Goal: Contribute content: Add original content to the website for others to see

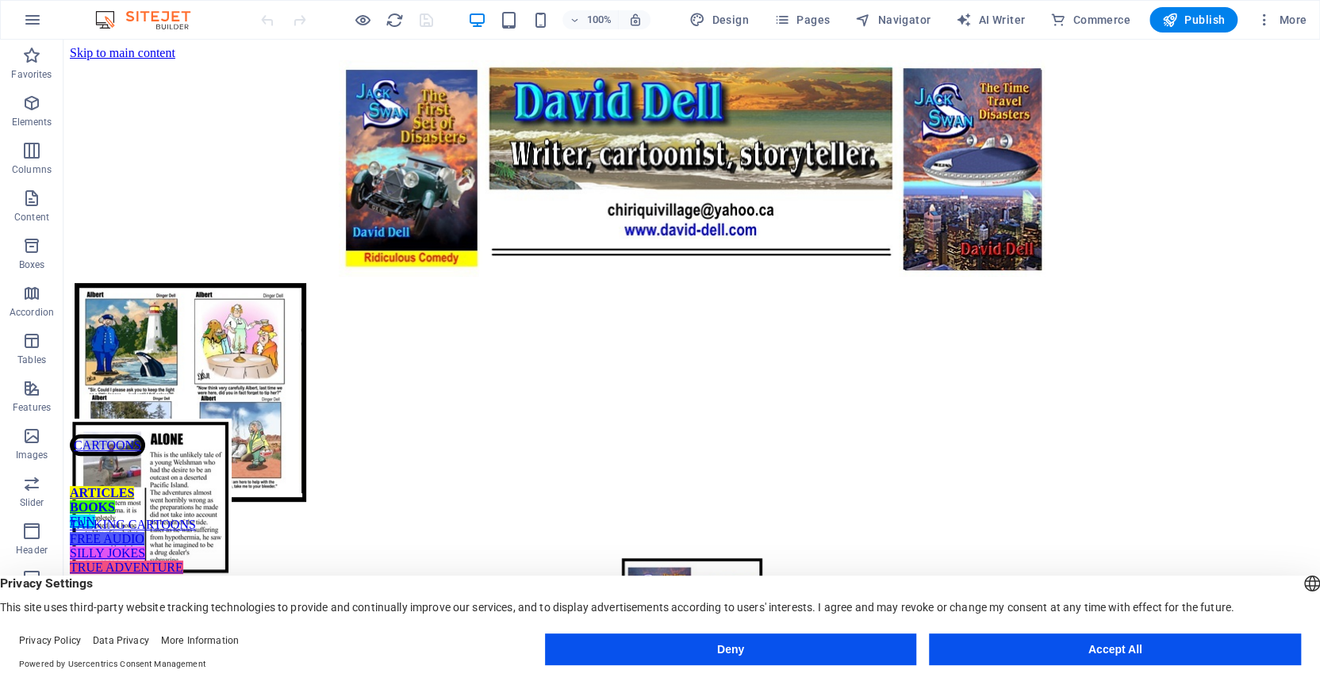
click at [1075, 654] on button "Accept All" at bounding box center [1115, 650] width 372 height 32
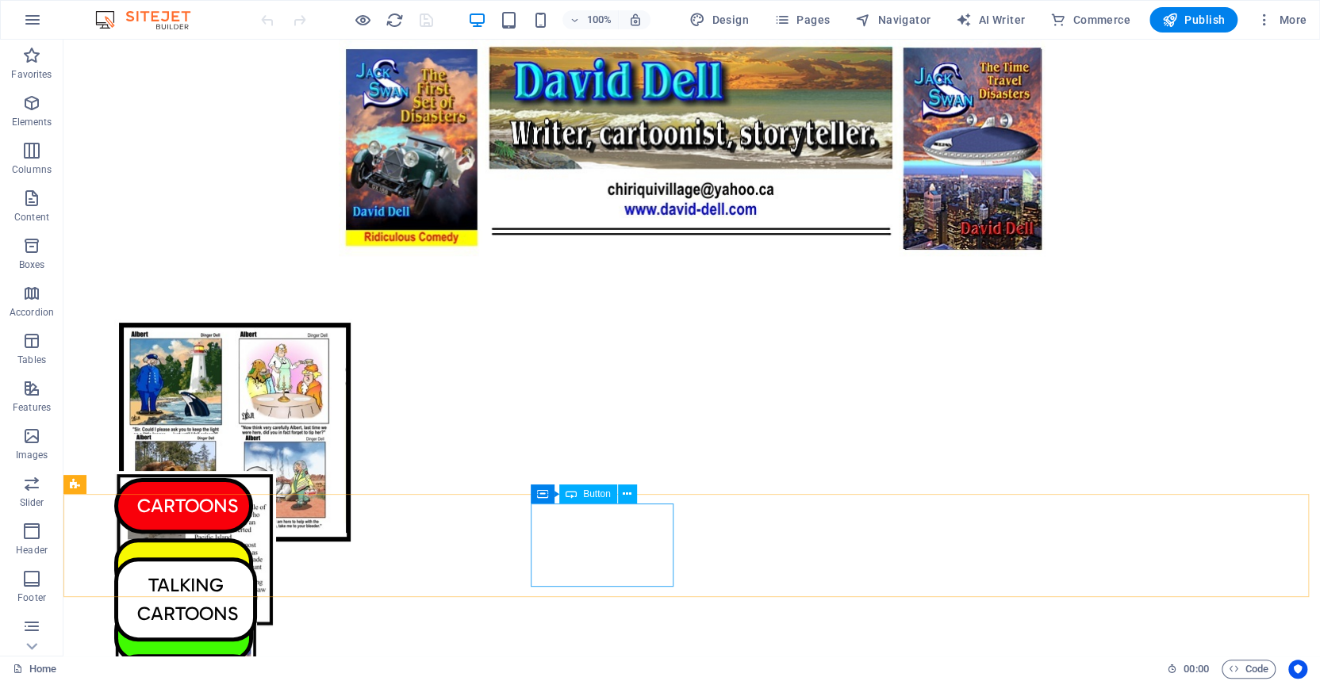
click at [594, 496] on span "Button" at bounding box center [597, 494] width 28 height 10
click at [594, 495] on span "Button" at bounding box center [597, 494] width 28 height 10
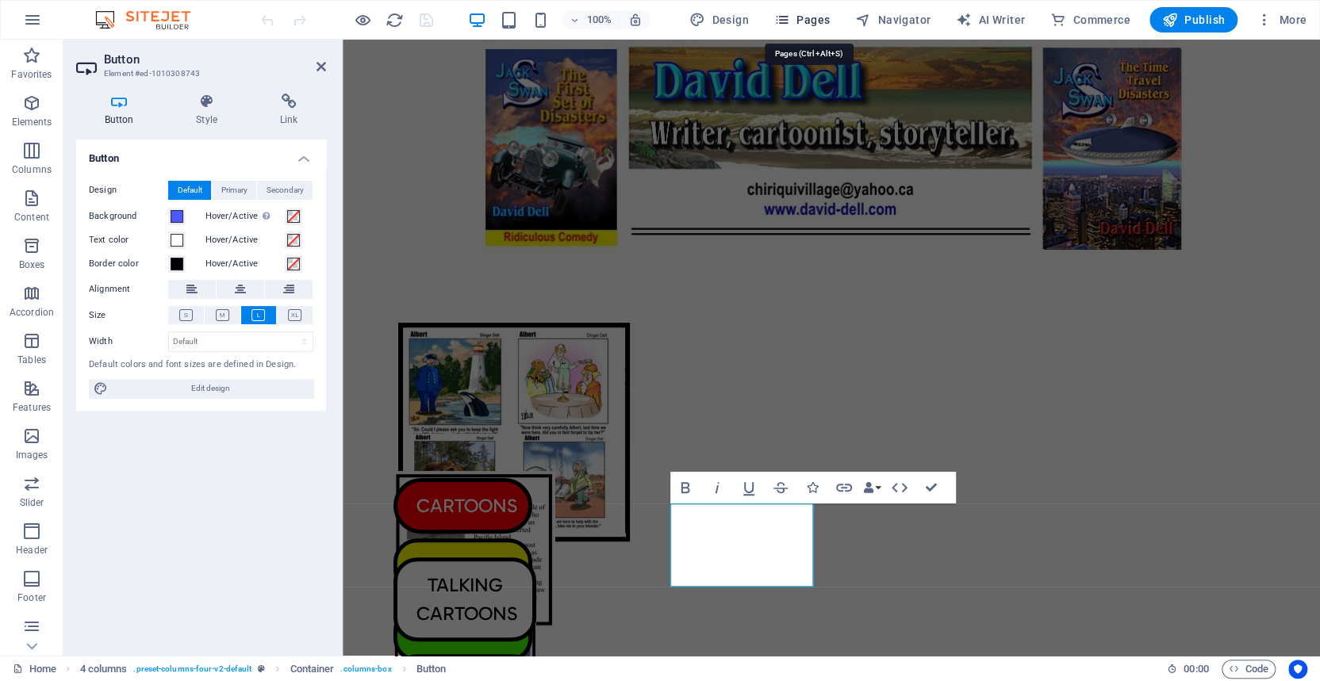
click at [790, 16] on icon "button" at bounding box center [782, 20] width 16 height 16
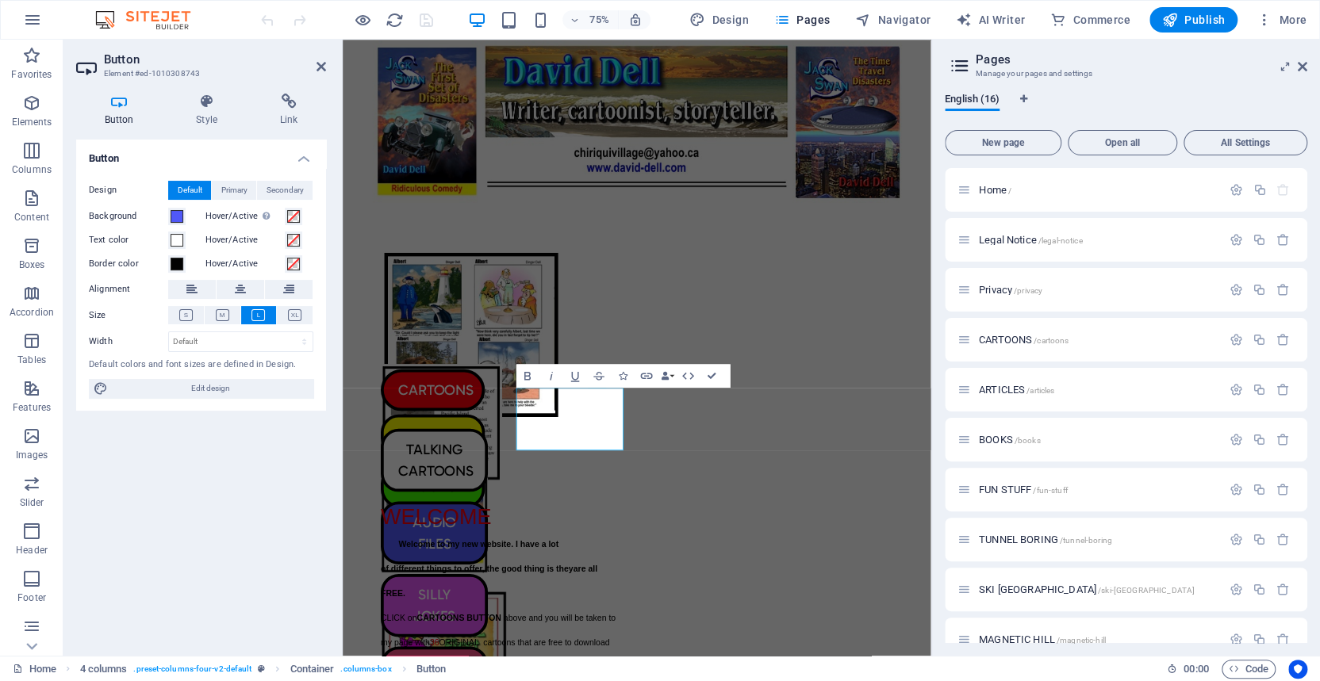
drag, startPoint x: 1303, startPoint y: 394, endPoint x: 1306, endPoint y: 470, distance: 76.2
click at [1306, 470] on div "Home / Legal Notice /legal-notice Privacy /privacy CARTOONS /cartoons ARTICLES …" at bounding box center [1125, 405] width 362 height 475
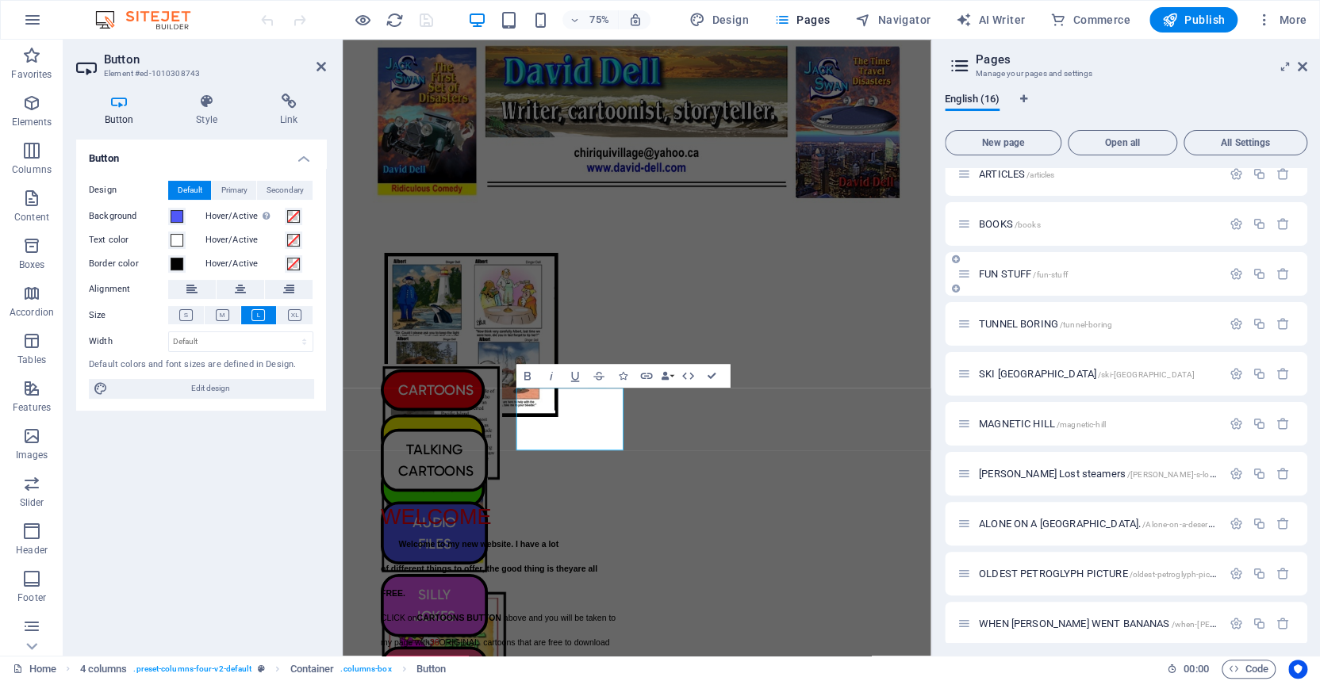
scroll to position [324, 0]
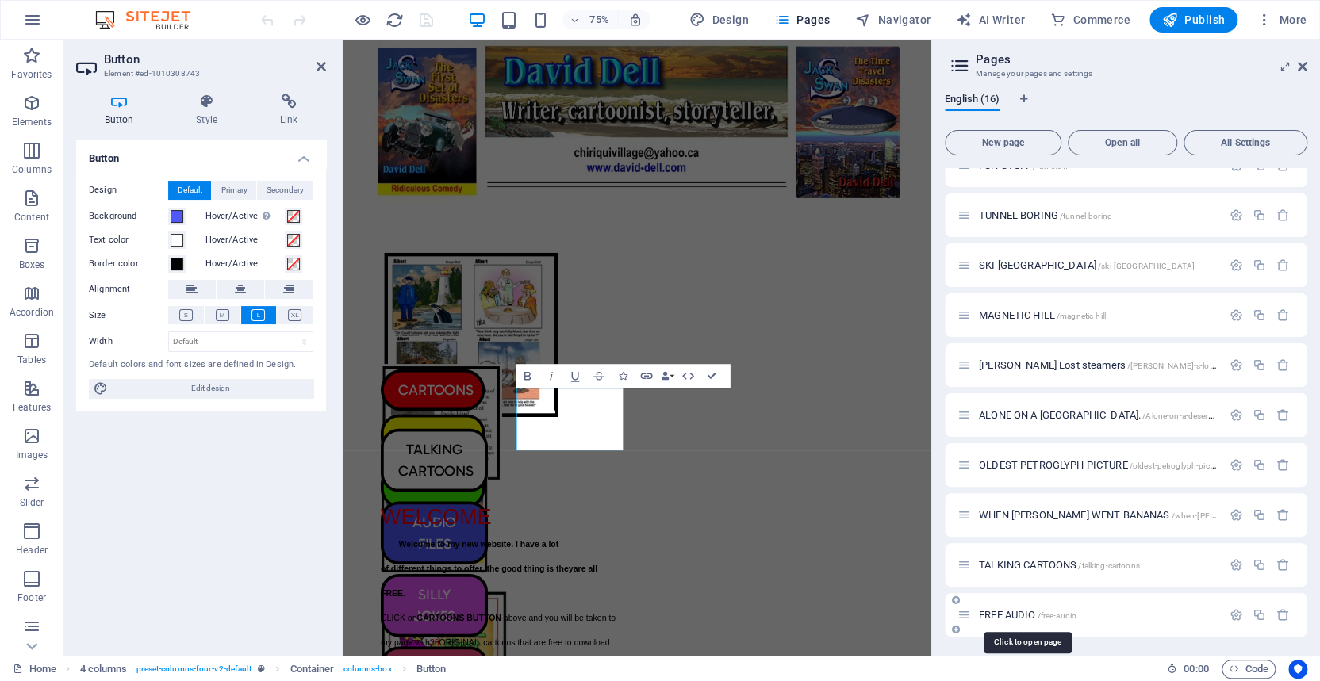
click at [996, 611] on span "FREE AUDIO /free-audio" at bounding box center [1028, 615] width 98 height 12
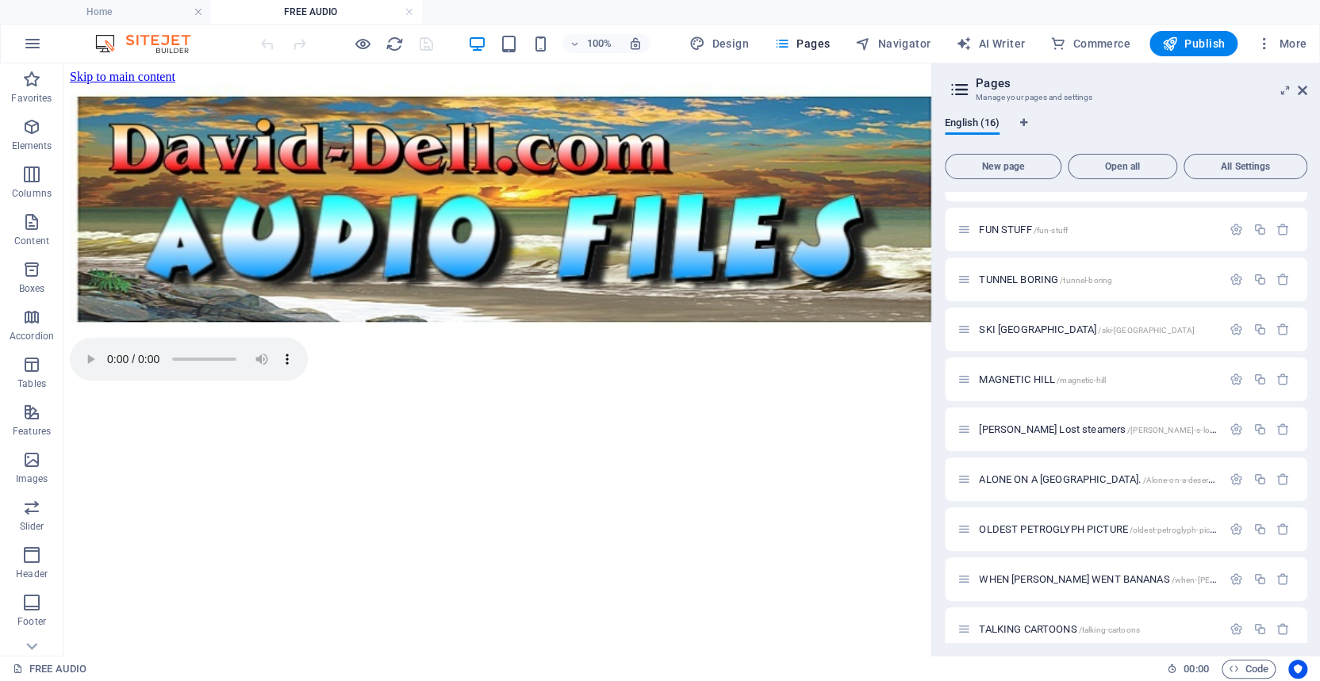
scroll to position [0, 0]
click at [1302, 89] on icon at bounding box center [1302, 90] width 10 height 13
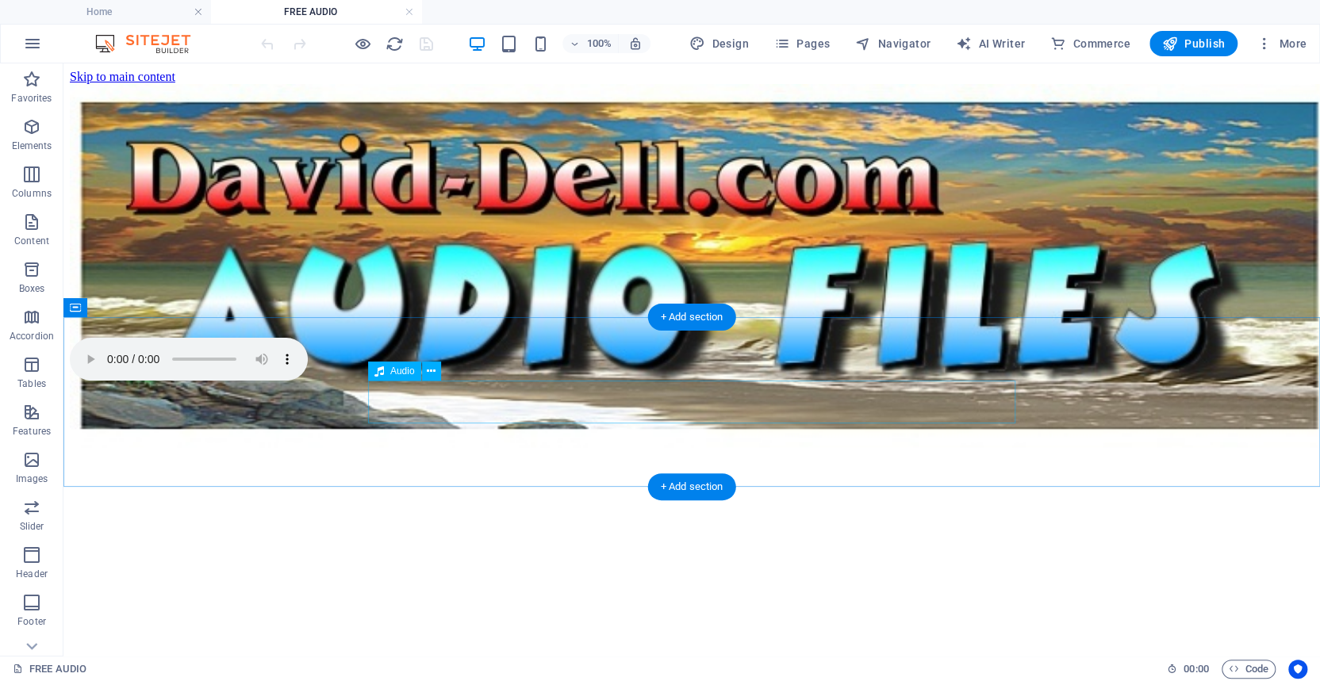
click at [386, 384] on figure at bounding box center [691, 361] width 1243 height 46
click at [385, 374] on div "Audio" at bounding box center [394, 371] width 53 height 19
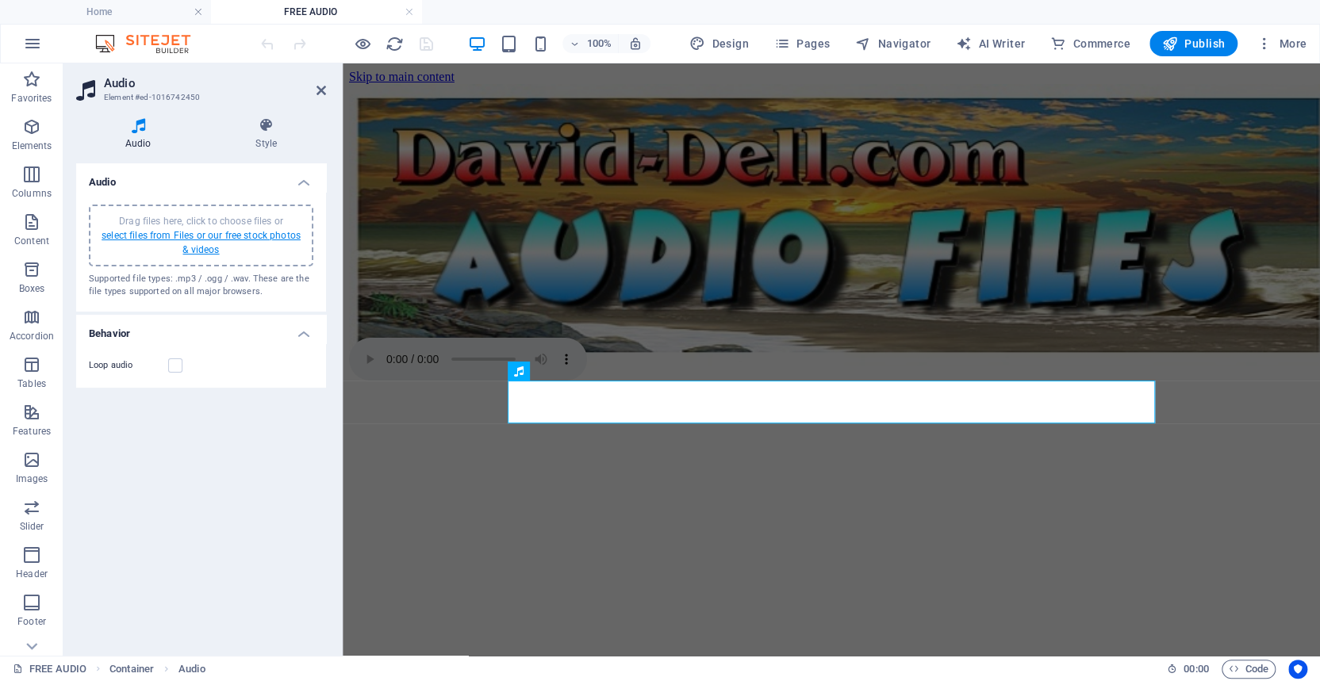
click at [156, 233] on link "select files from Files or our free stock photos & videos" at bounding box center [201, 242] width 199 height 25
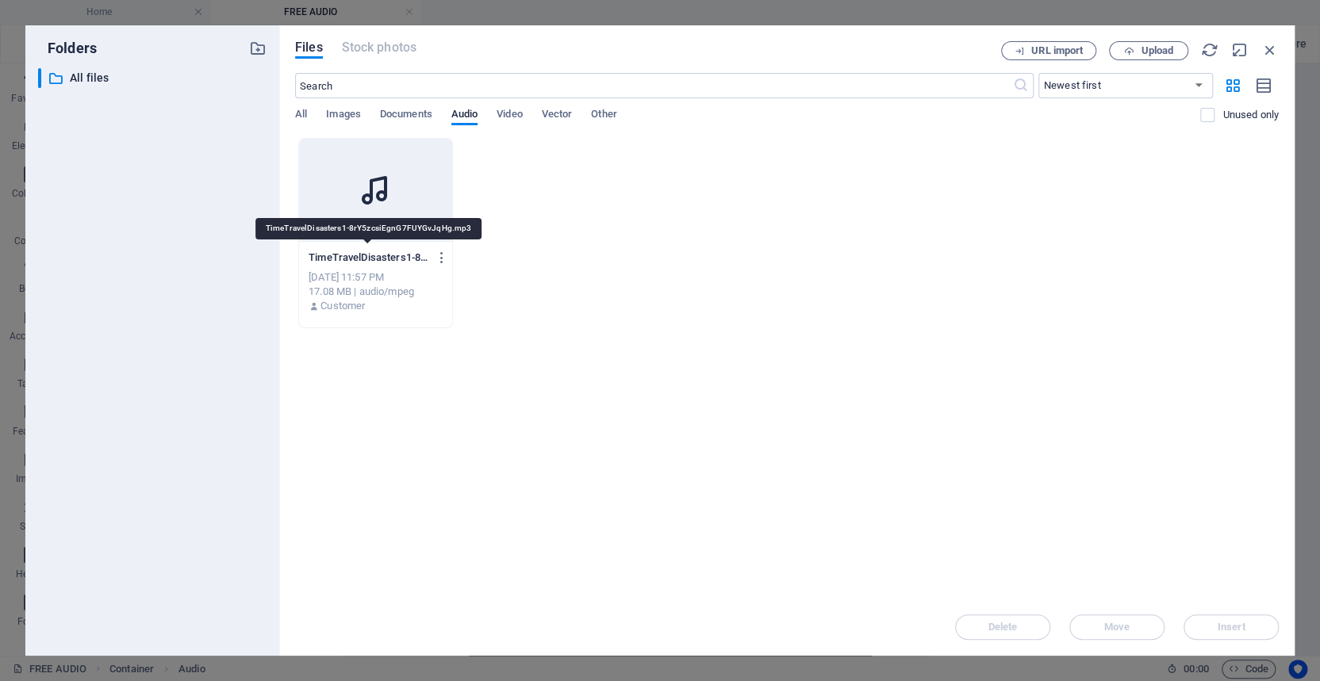
click at [354, 255] on p "TimeTravelDisasters1-8rY5zcsiEgnG7FUYGvJqHg.mp3" at bounding box center [368, 258] width 120 height 14
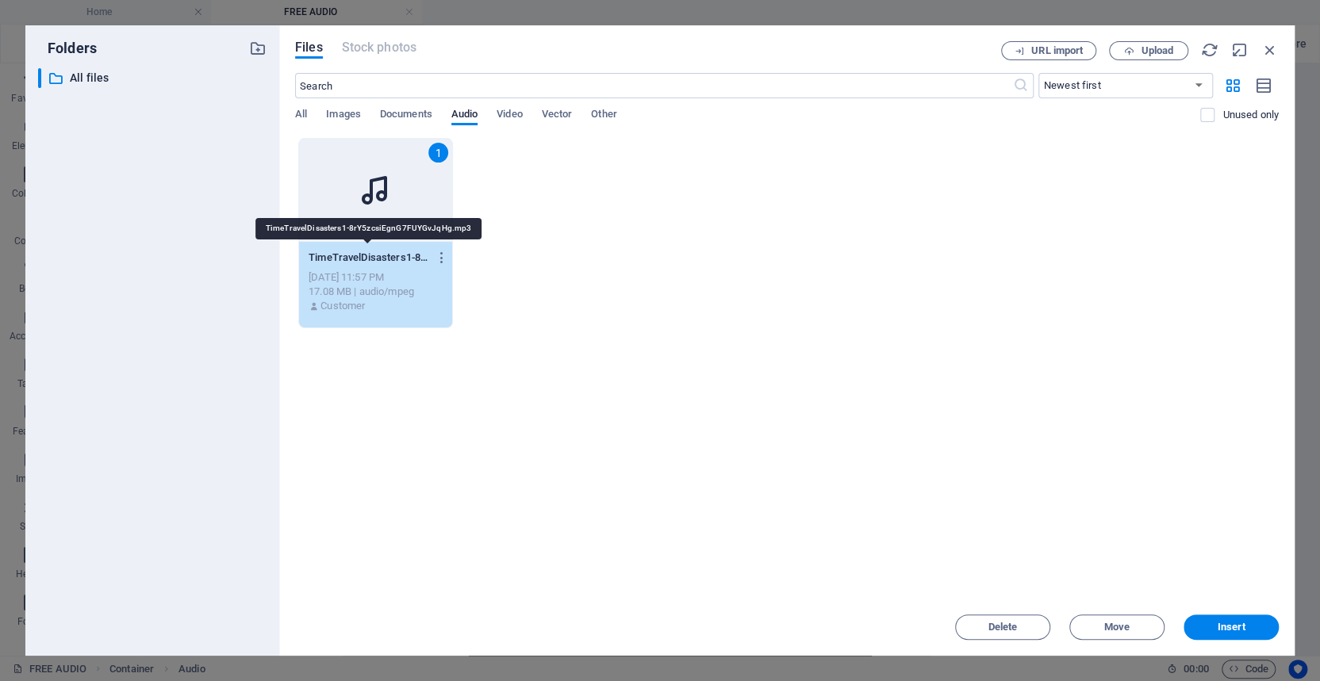
click at [354, 255] on p "TimeTravelDisasters1-8rY5zcsiEgnG7FUYGvJqHg.mp3" at bounding box center [368, 258] width 120 height 14
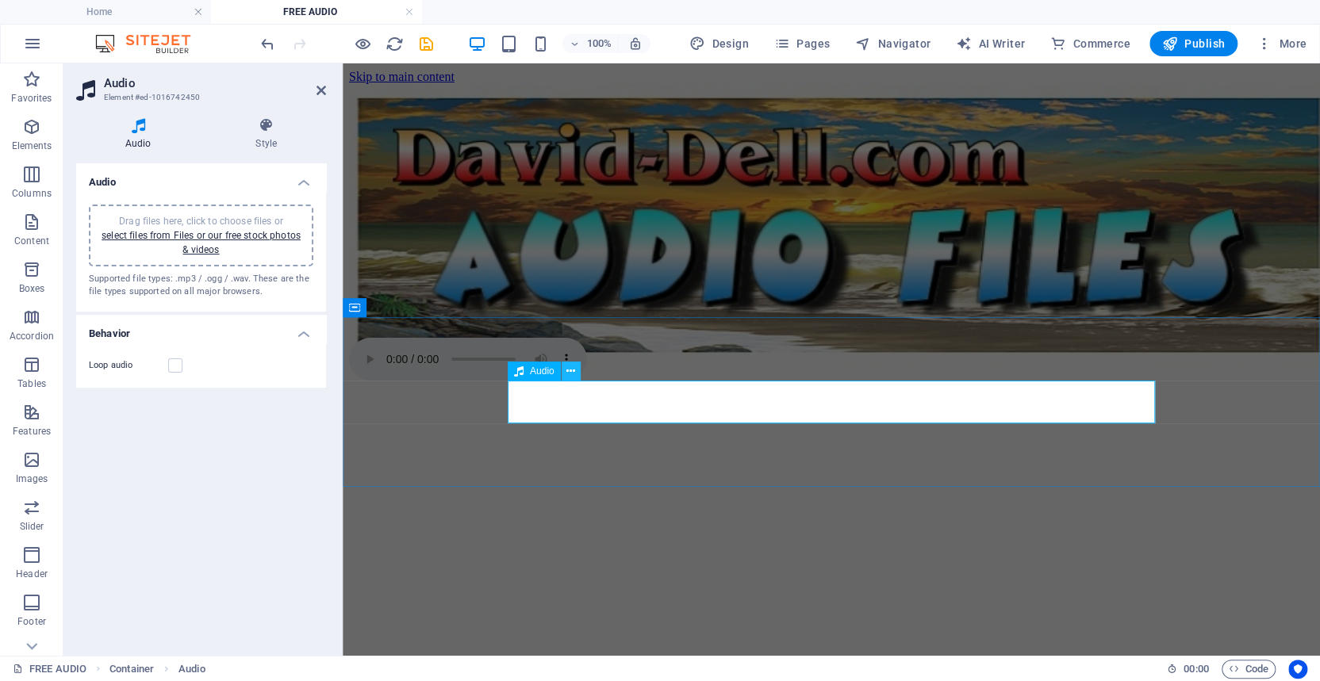
click at [570, 371] on icon at bounding box center [570, 371] width 9 height 17
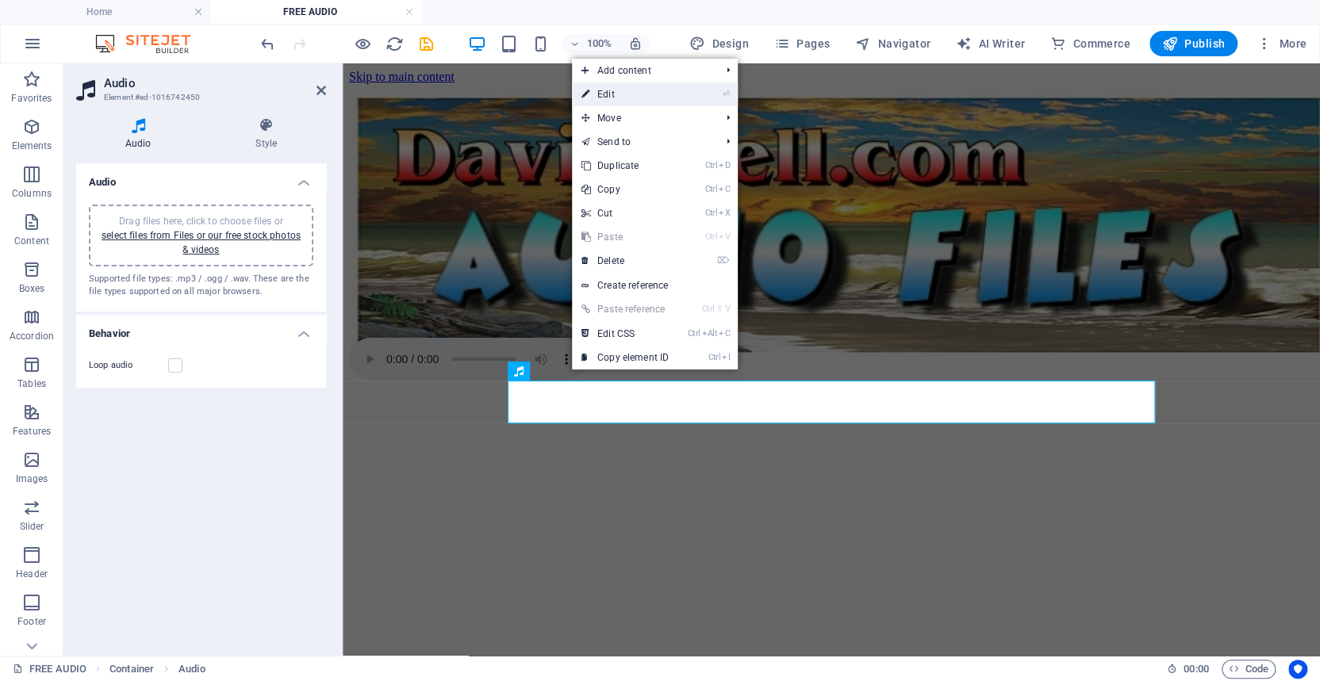
click at [606, 94] on link "⏎ Edit" at bounding box center [625, 94] width 106 height 24
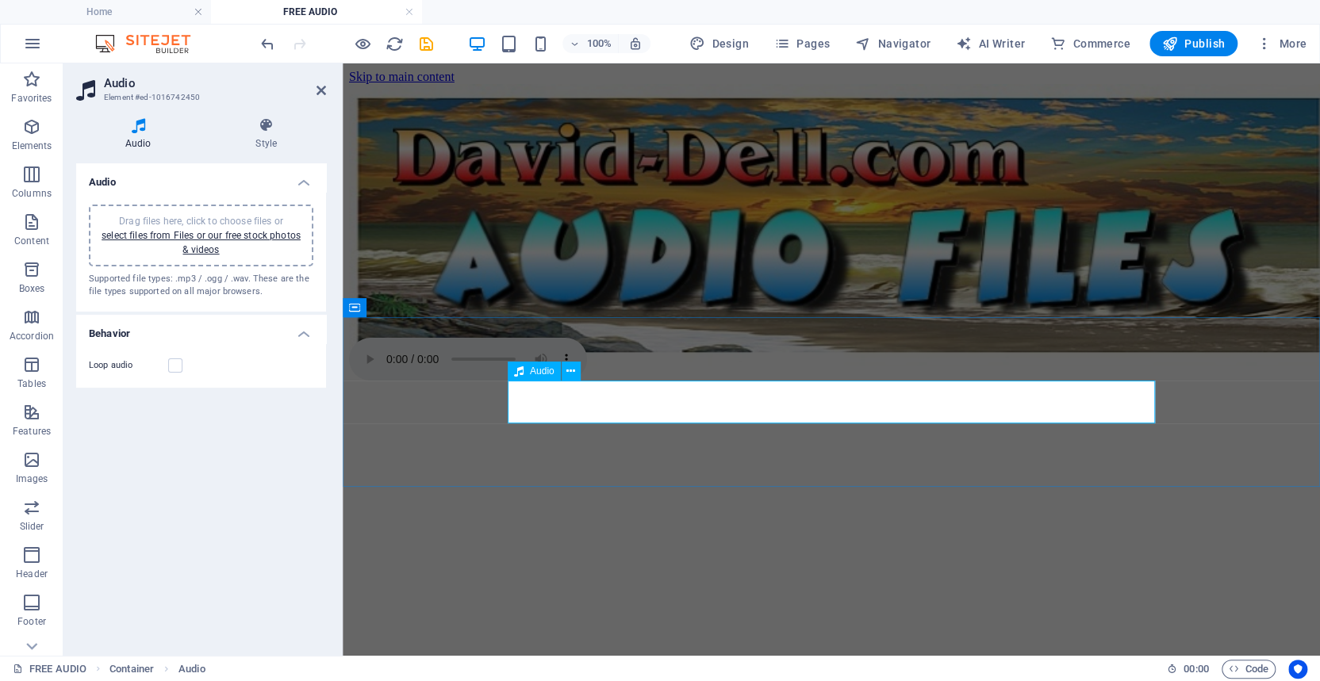
click at [529, 384] on figure at bounding box center [831, 361] width 964 height 46
click at [1197, 40] on span "Publish" at bounding box center [1193, 44] width 63 height 16
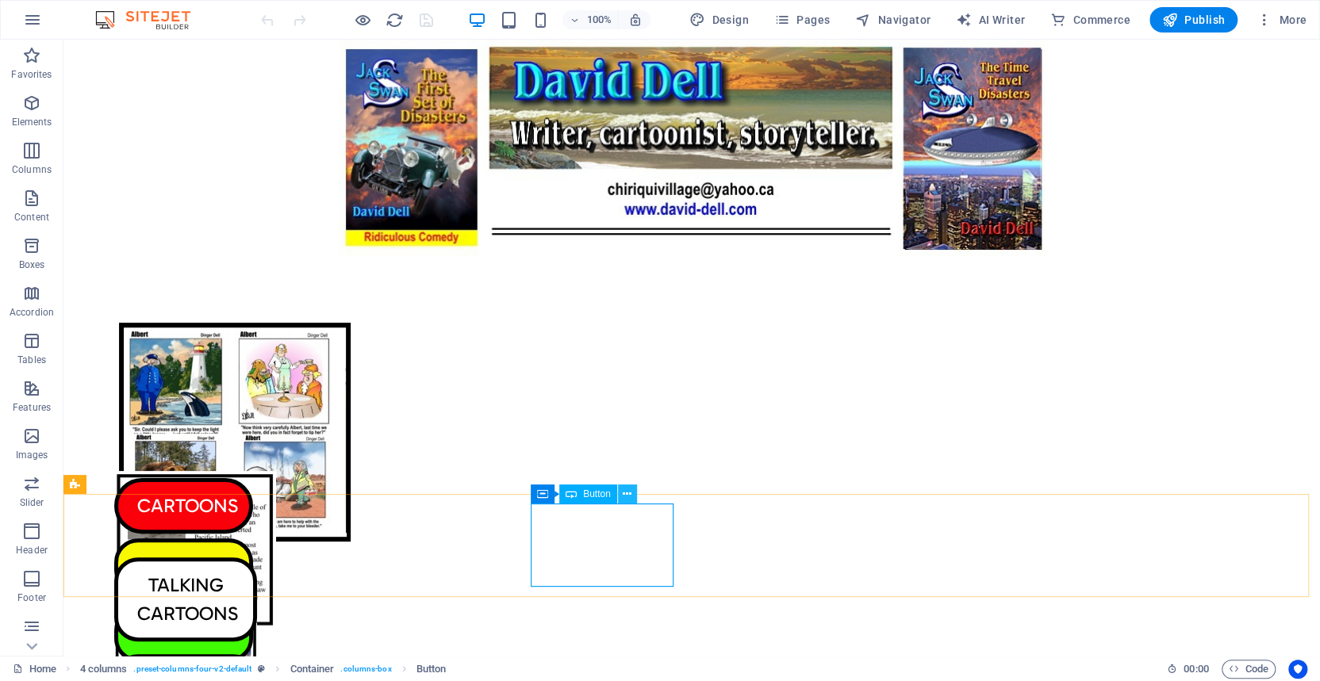
click at [625, 493] on icon at bounding box center [627, 494] width 9 height 17
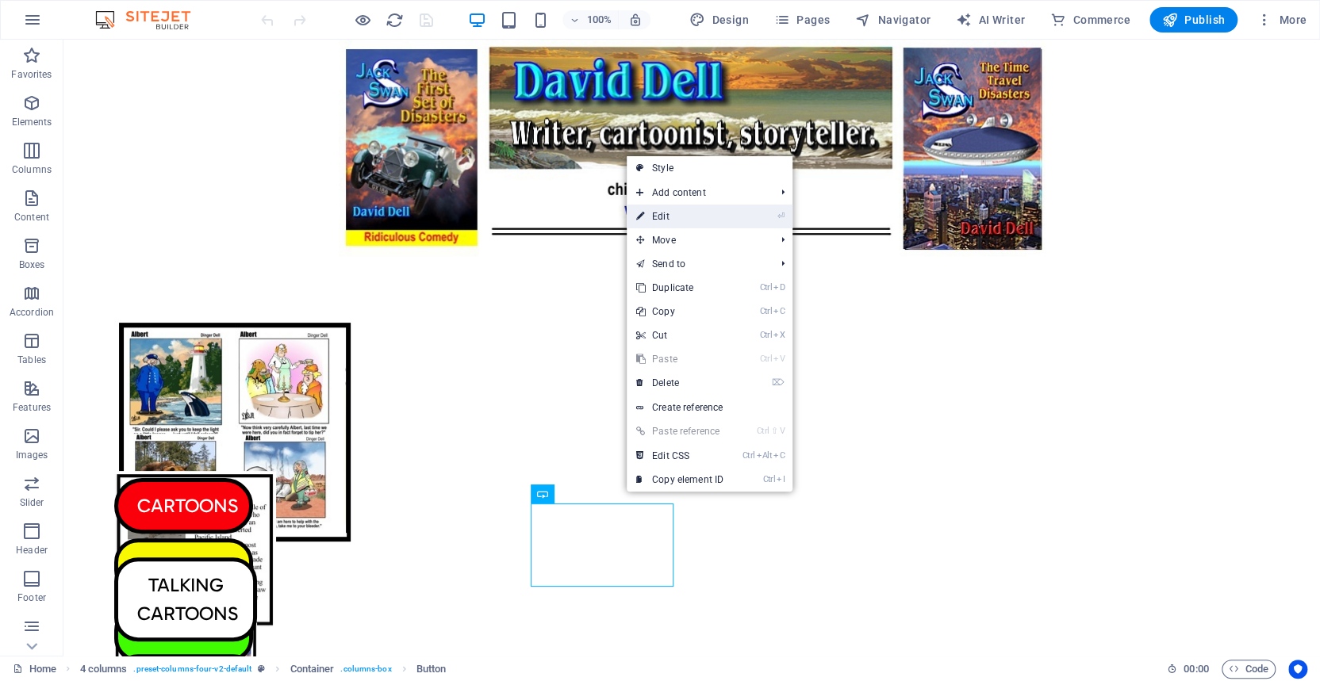
click at [661, 215] on link "⏎ Edit" at bounding box center [679, 217] width 106 height 24
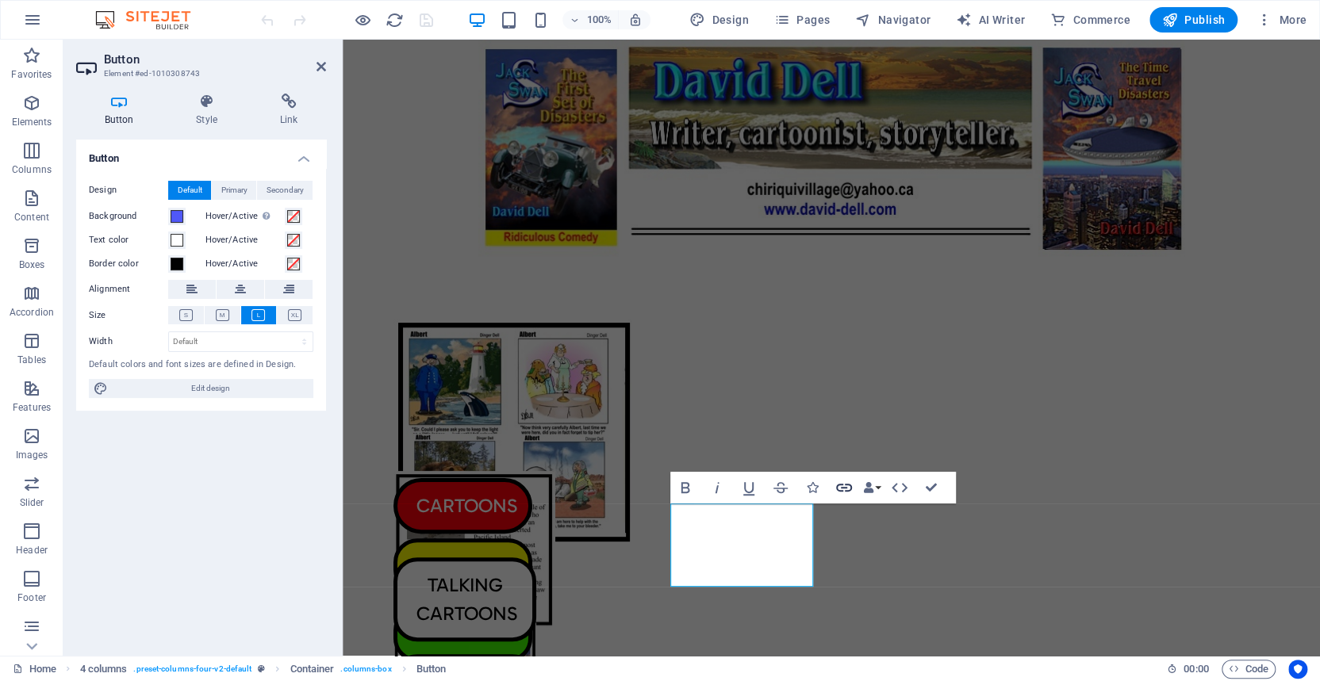
click at [844, 486] on icon "button" at bounding box center [843, 487] width 19 height 19
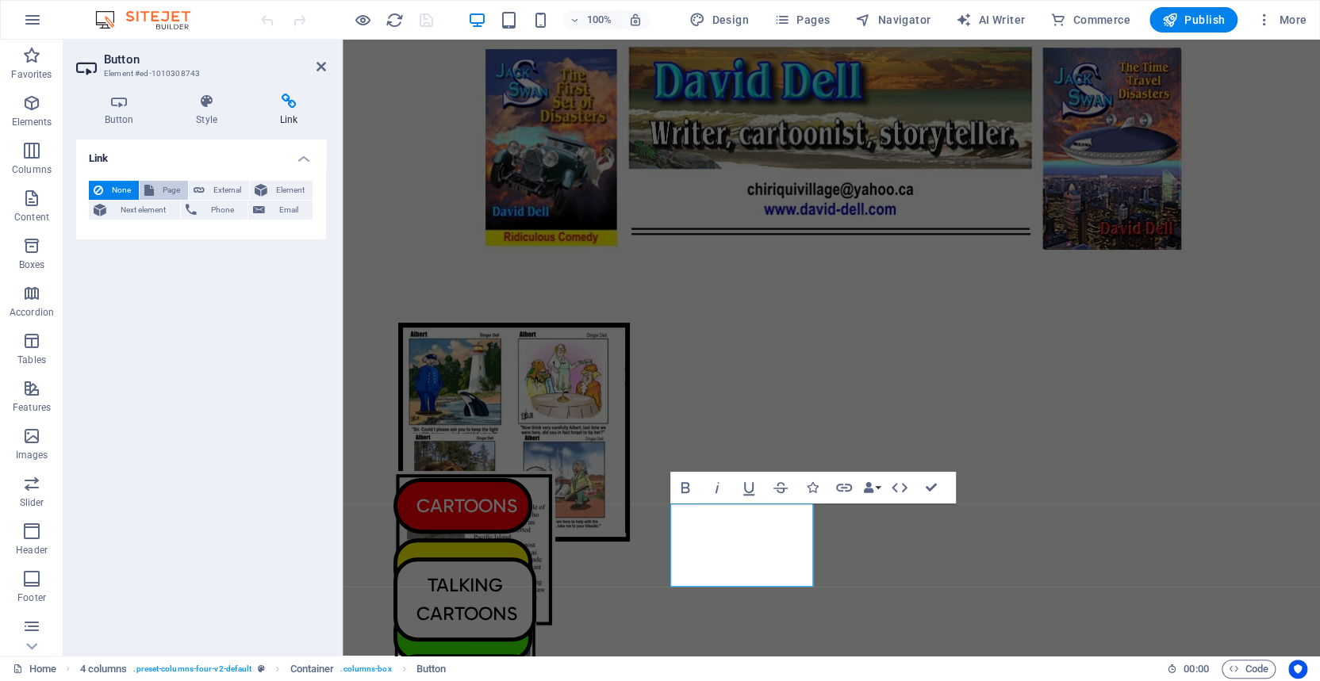
click at [159, 186] on span "Page" at bounding box center [171, 190] width 25 height 19
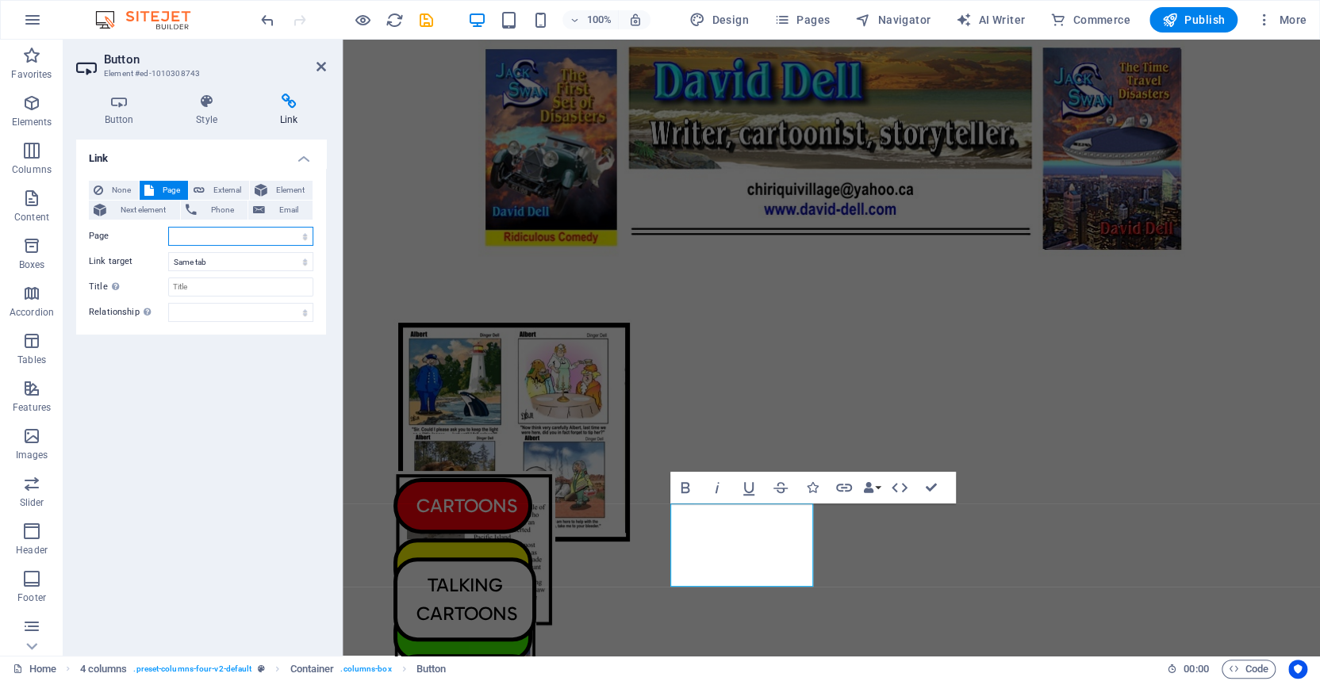
click at [177, 234] on select "Home Legal Notice Privacy CARTOONS ARTICLES BOOKS FUN STUFF TUNNEL BORING SKI P…" at bounding box center [240, 236] width 145 height 19
select select "15"
click at [168, 227] on select "Home Legal Notice Privacy CARTOONS ARTICLES BOOKS FUN STUFF TUNNEL BORING SKI P…" at bounding box center [240, 236] width 145 height 19
click at [181, 286] on input "Title Additional link description, should not be the same as the link text. The…" at bounding box center [240, 287] width 145 height 19
type input "Audio Files"
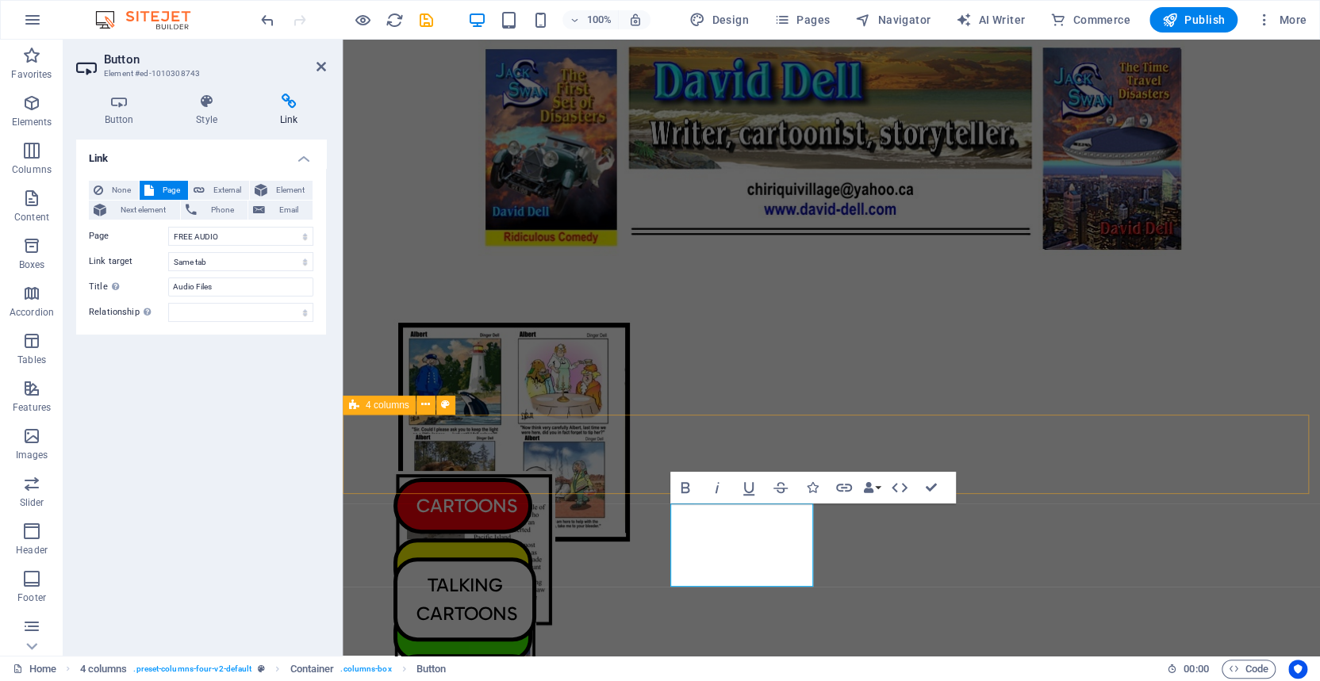
click at [370, 465] on div "CARTOONS ARTICLES BOOKS FUN" at bounding box center [831, 454] width 977 height 79
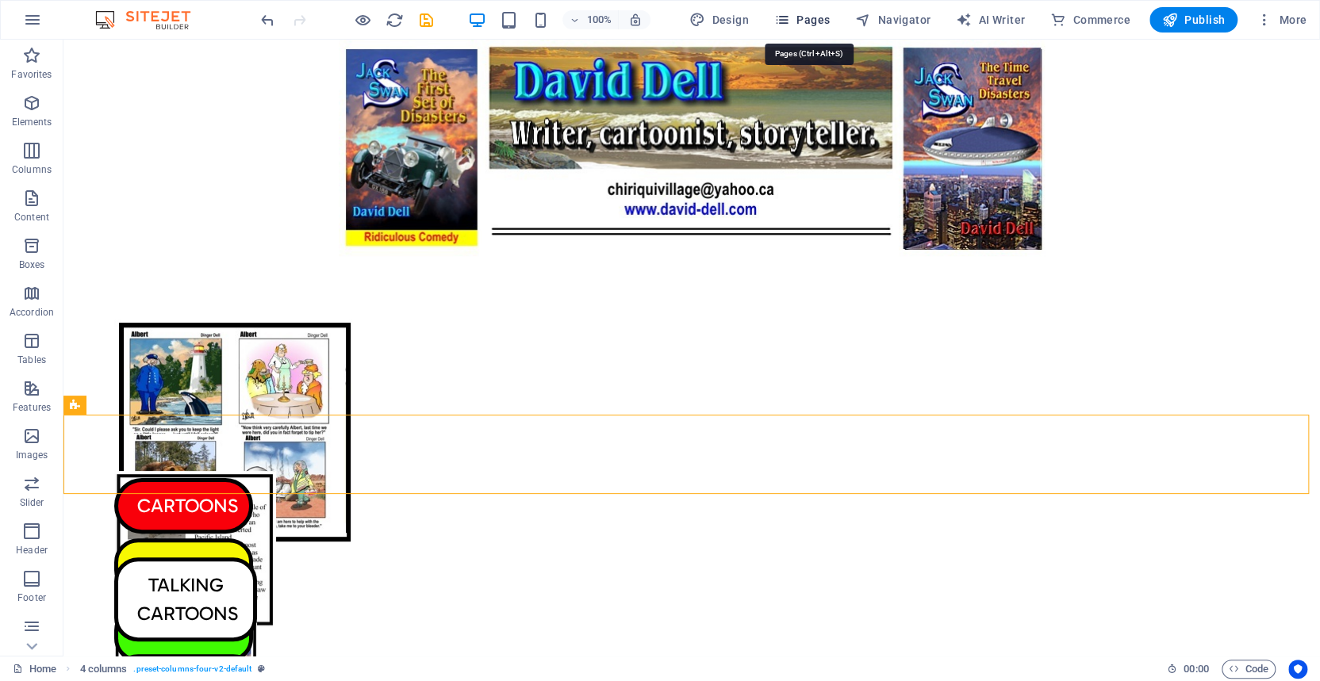
click at [788, 13] on icon "button" at bounding box center [782, 20] width 16 height 16
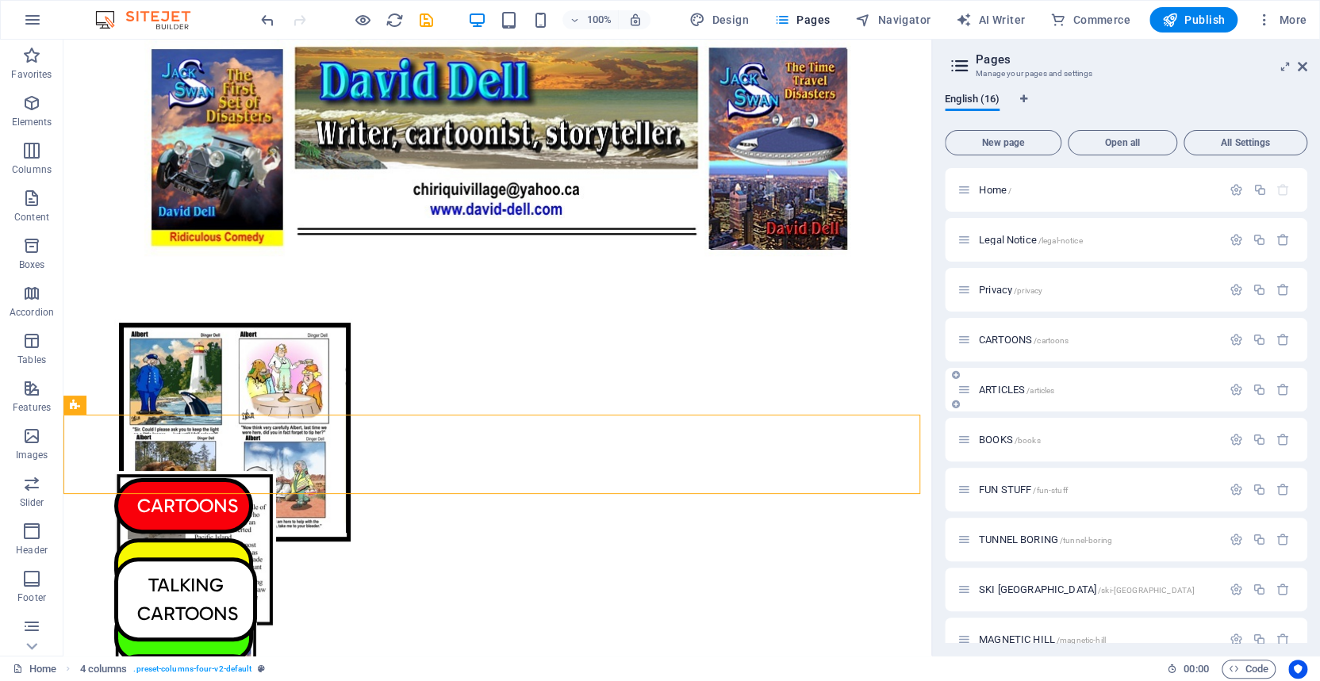
drag, startPoint x: 1303, startPoint y: 236, endPoint x: 1301, endPoint y: 393, distance: 156.2
click at [1301, 389] on div "Home / Legal Notice /legal-notice Privacy /privacy CARTOONS /cartoons ARTICLES …" at bounding box center [1125, 564] width 362 height 793
drag, startPoint x: 1302, startPoint y: 393, endPoint x: 1309, endPoint y: 493, distance: 100.2
click at [1309, 493] on div "English (16) New page Open all All Settings Home / Legal Notice /legal-notice P…" at bounding box center [1126, 368] width 388 height 575
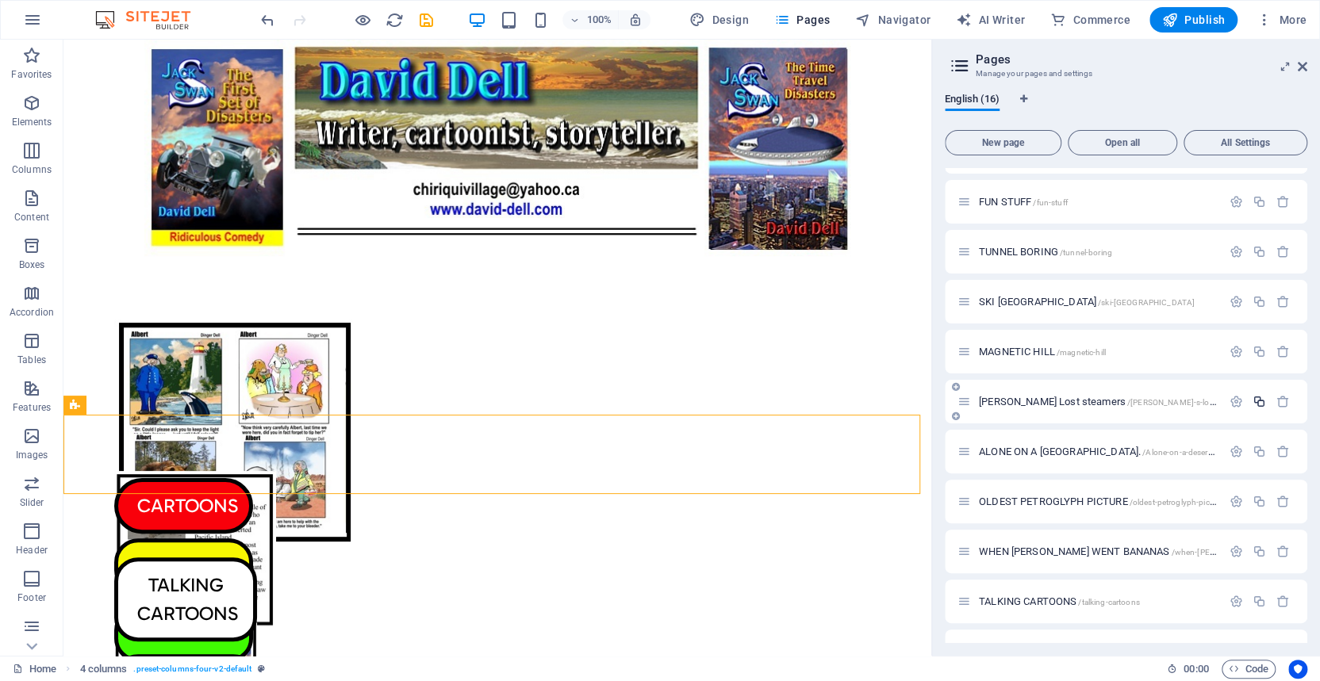
scroll to position [324, 0]
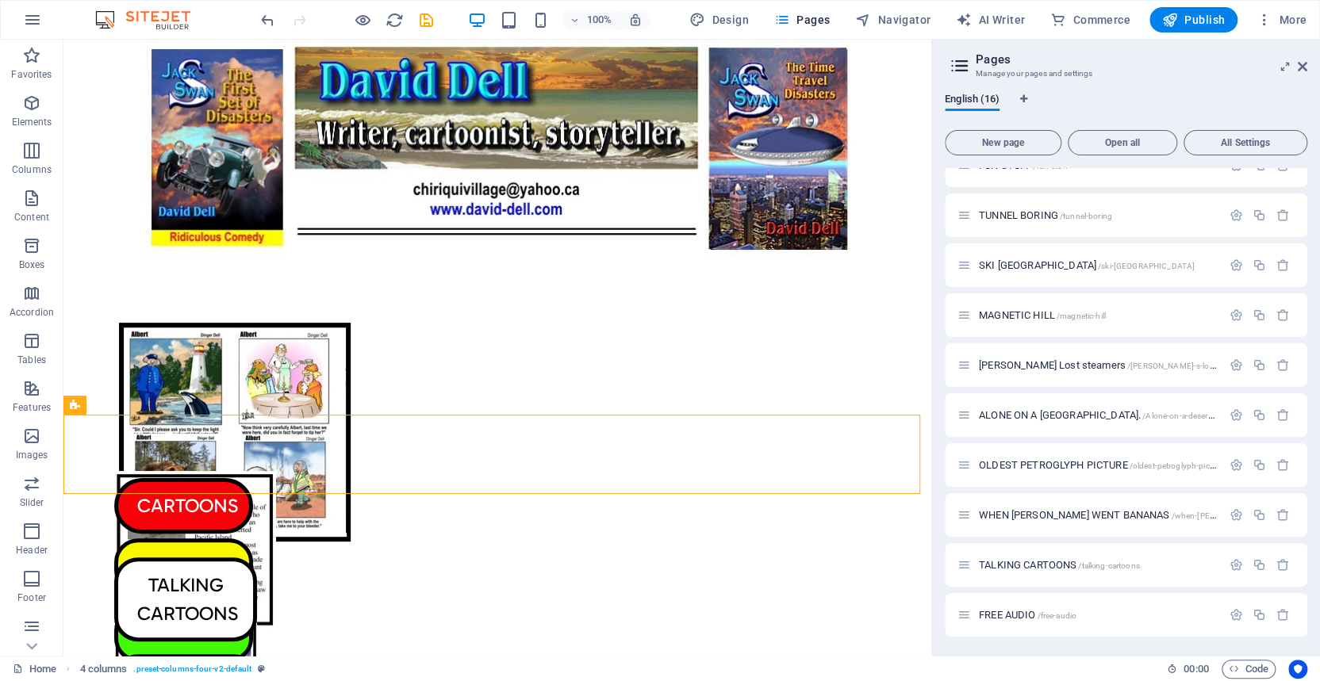
click at [1015, 612] on span "FREE AUDIO /free-audio" at bounding box center [1028, 615] width 98 height 12
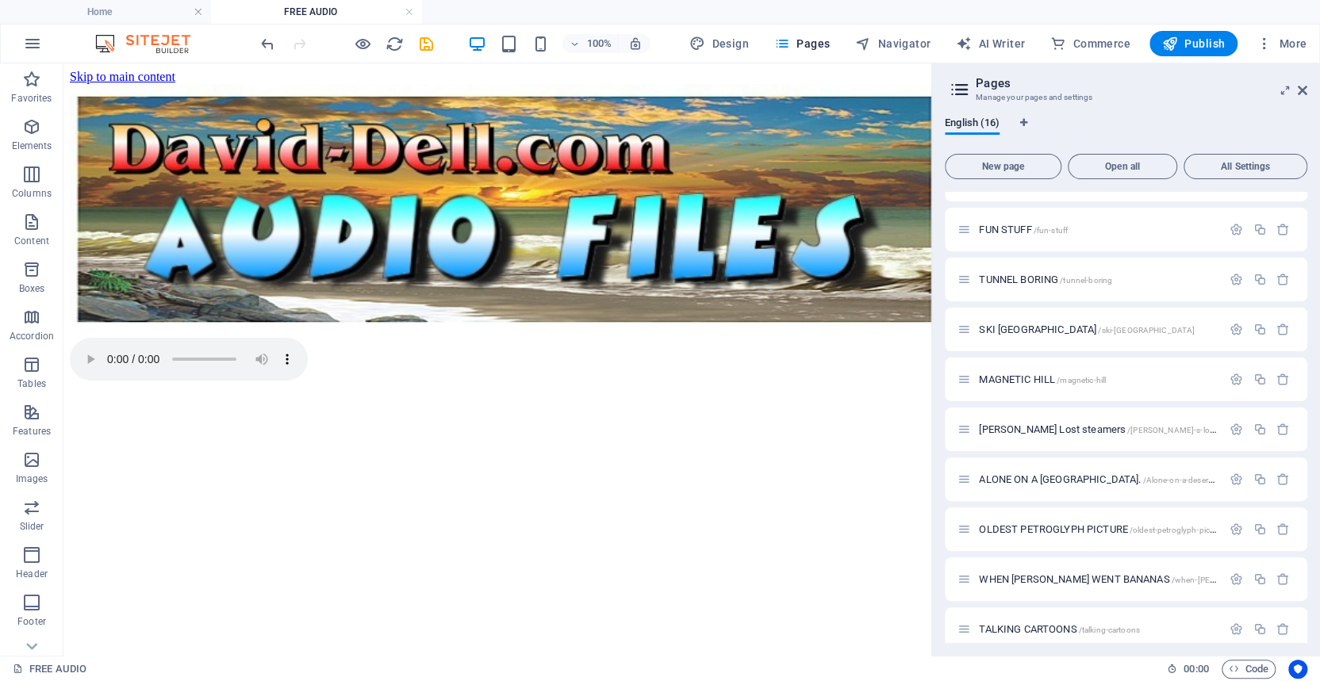
scroll to position [0, 0]
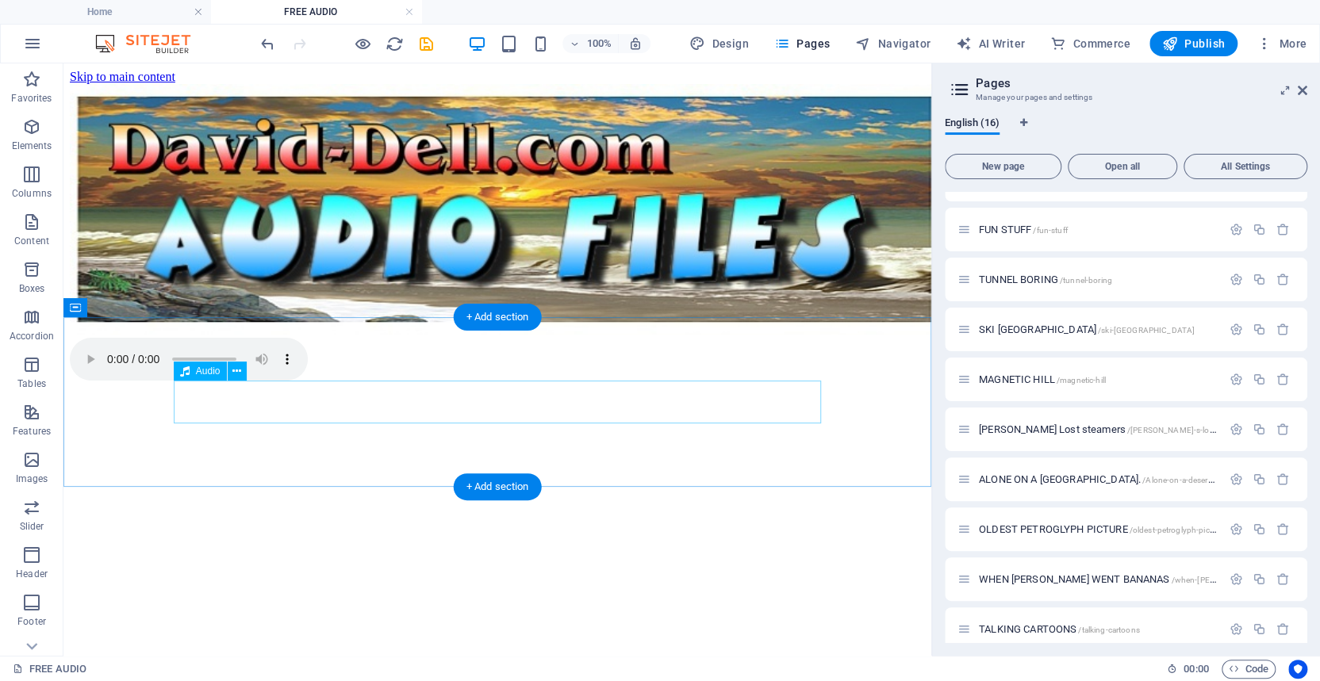
click at [194, 384] on figure at bounding box center [497, 361] width 855 height 46
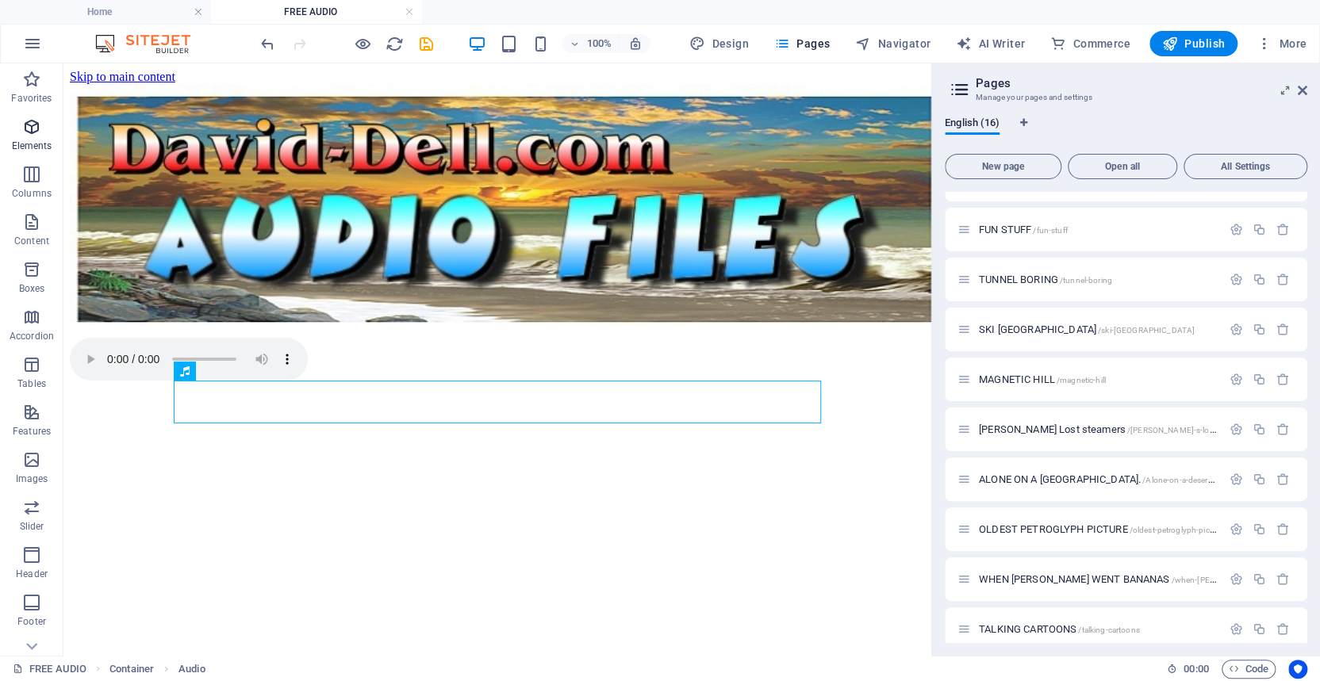
click at [28, 127] on icon "button" at bounding box center [31, 126] width 19 height 19
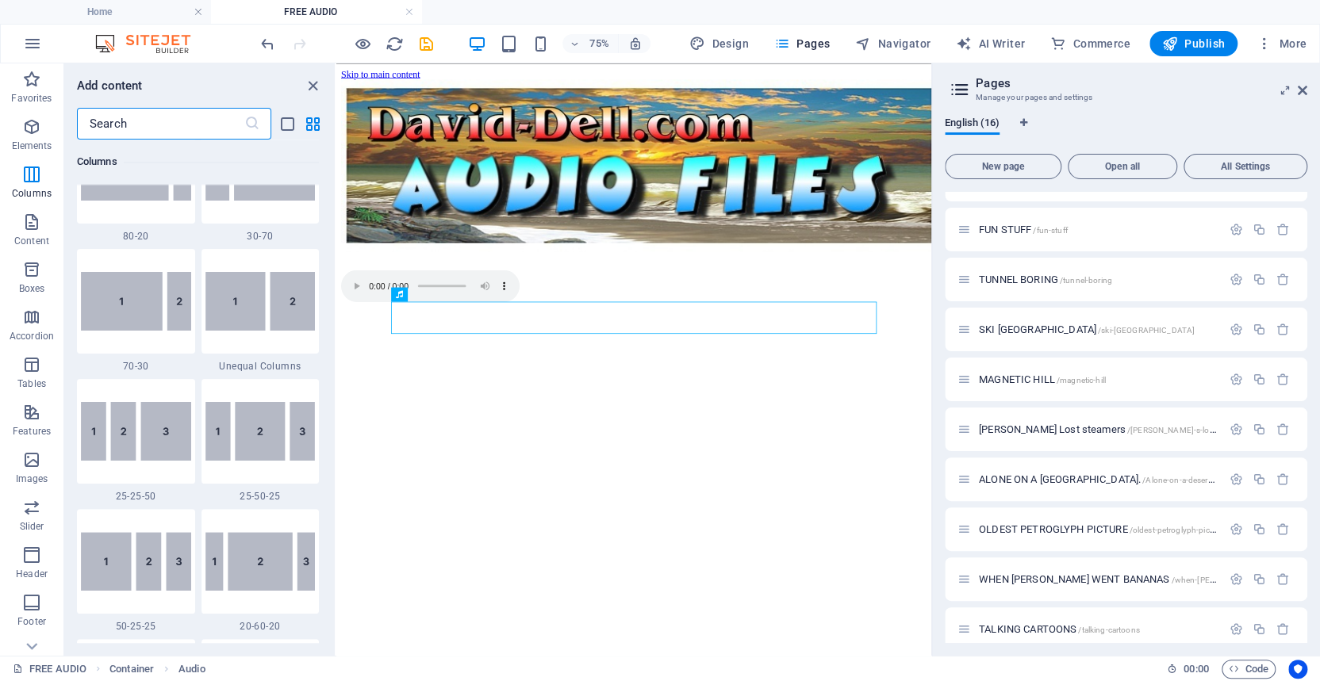
scroll to position [1394, 0]
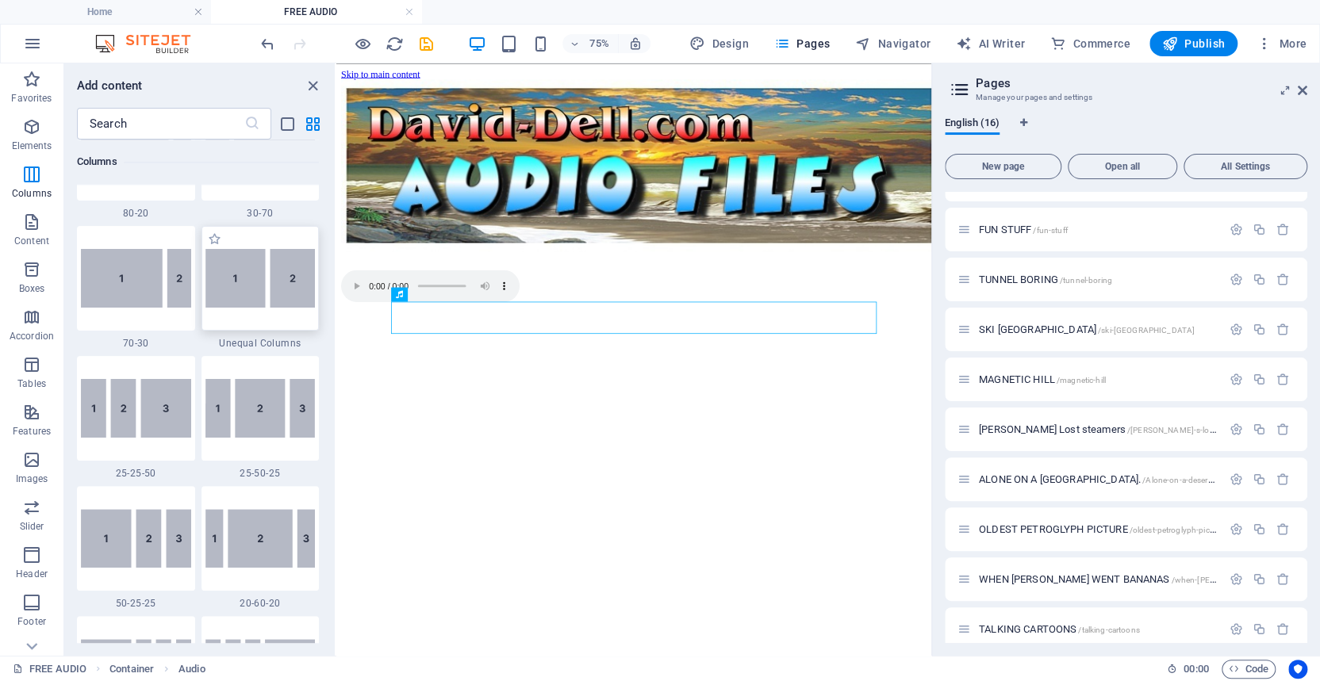
click at [246, 285] on img at bounding box center [260, 278] width 110 height 59
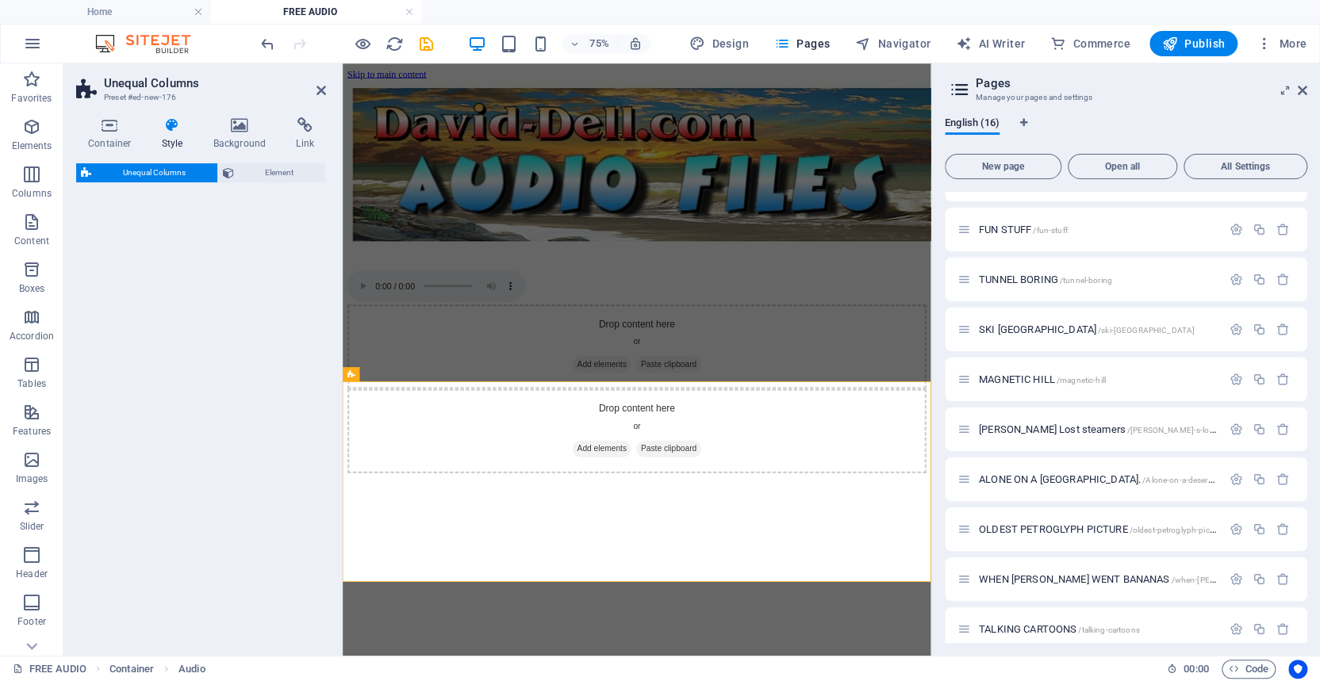
select select "%"
select select "rem"
select select "preset-unequal-columns-v2-default"
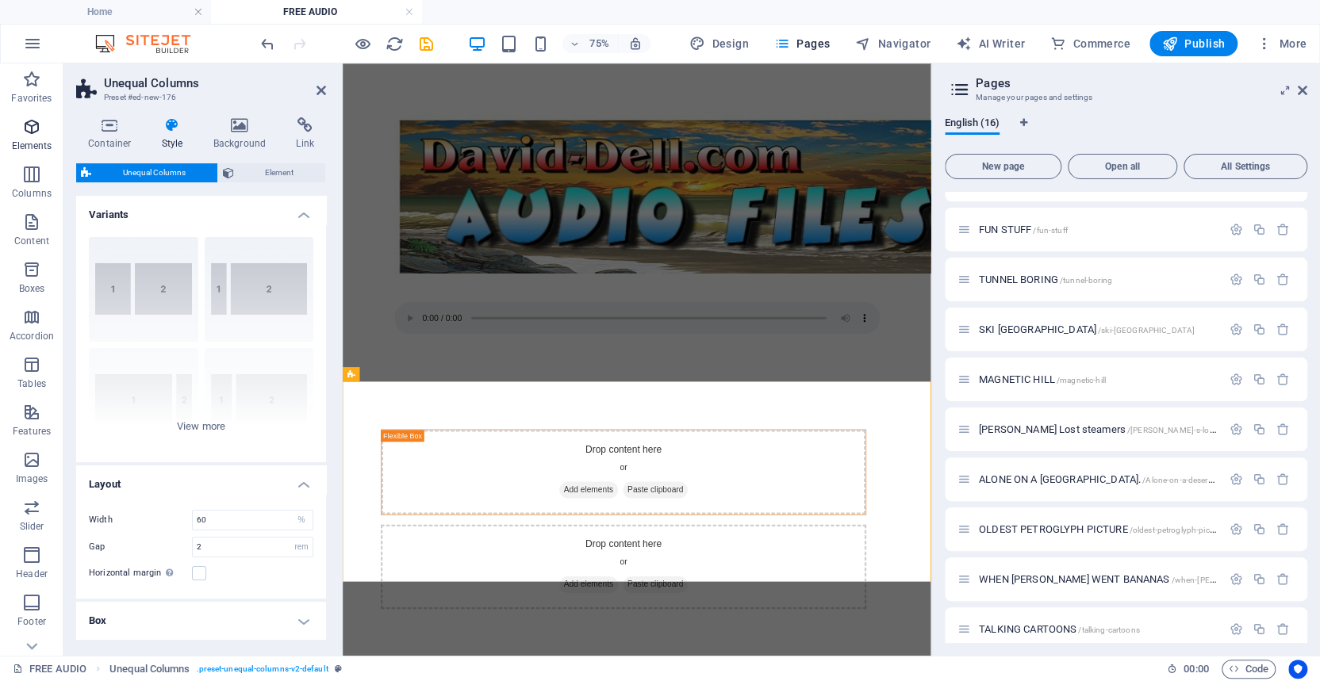
click at [29, 127] on icon "button" at bounding box center [31, 126] width 19 height 19
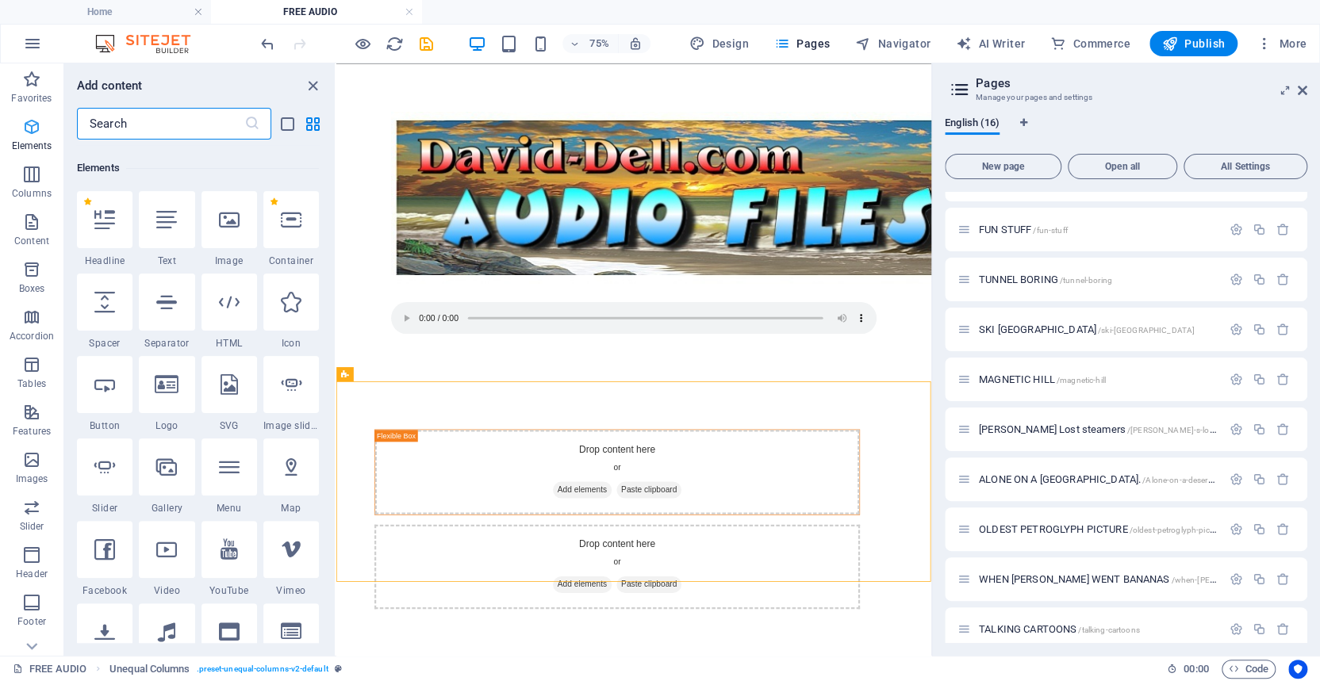
scroll to position [168, 0]
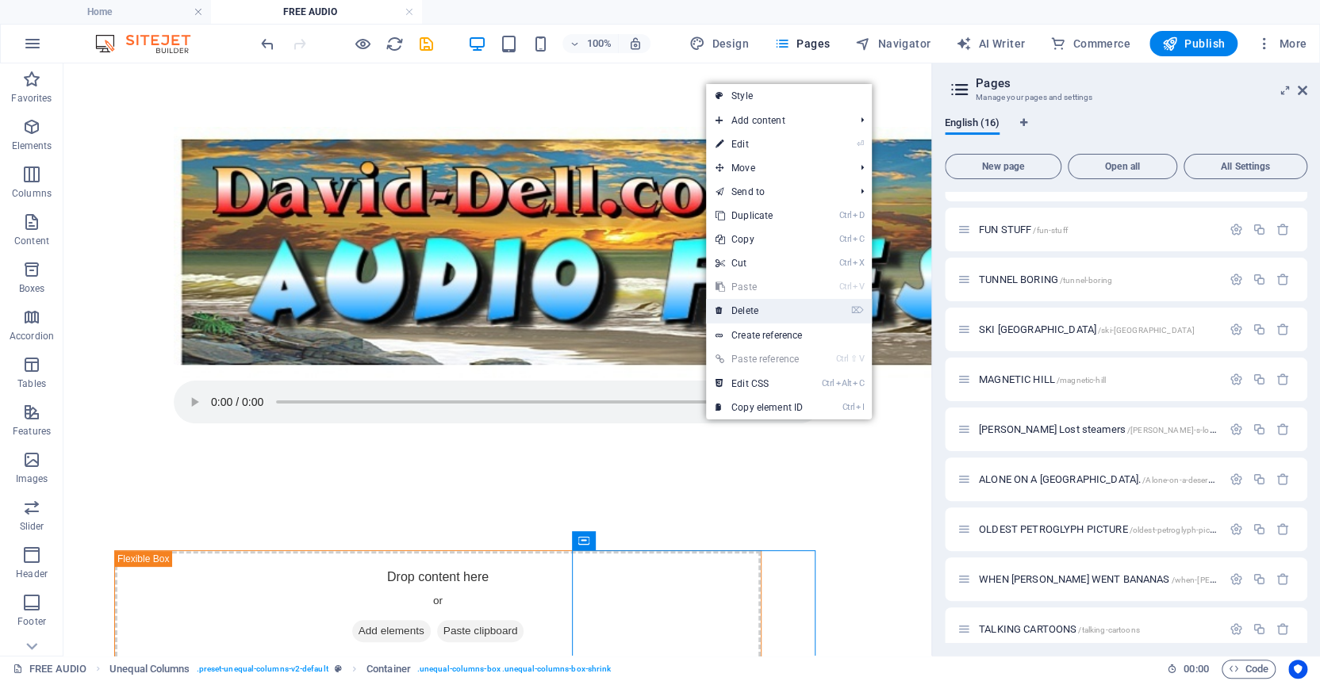
click at [749, 309] on link "⌦ Delete" at bounding box center [759, 311] width 106 height 24
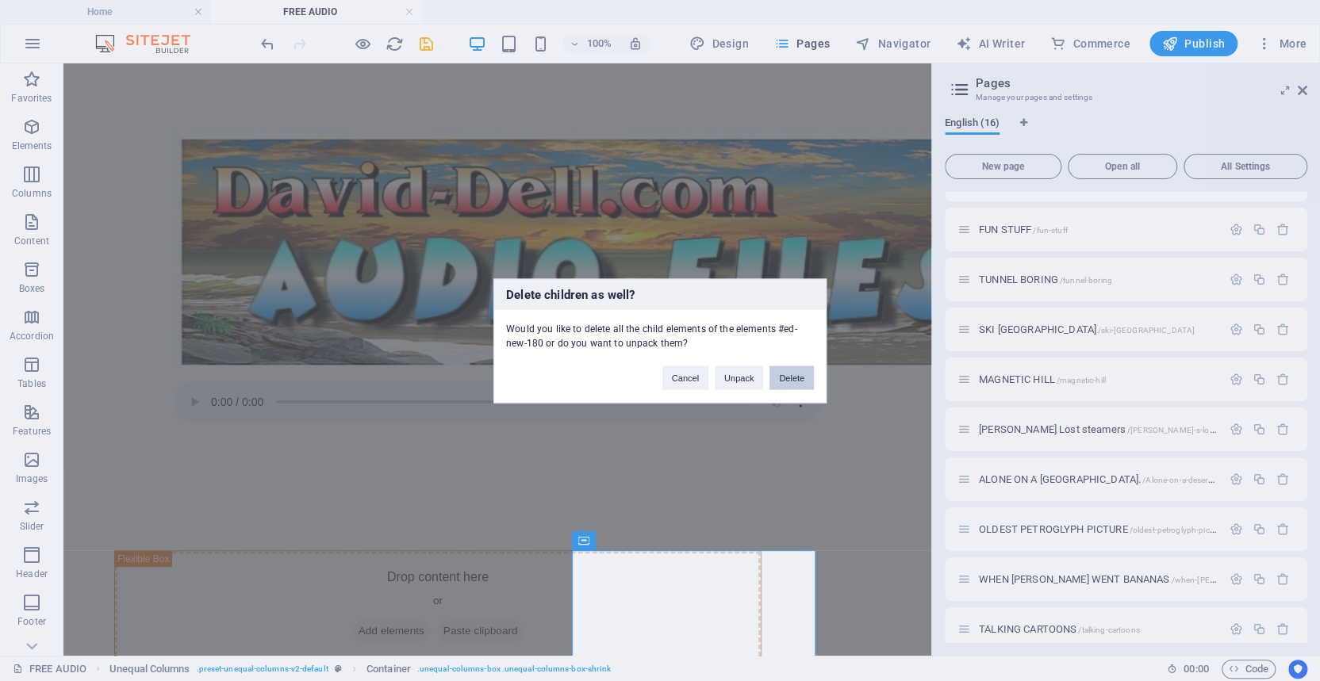
click at [787, 372] on button "Delete" at bounding box center [791, 378] width 44 height 24
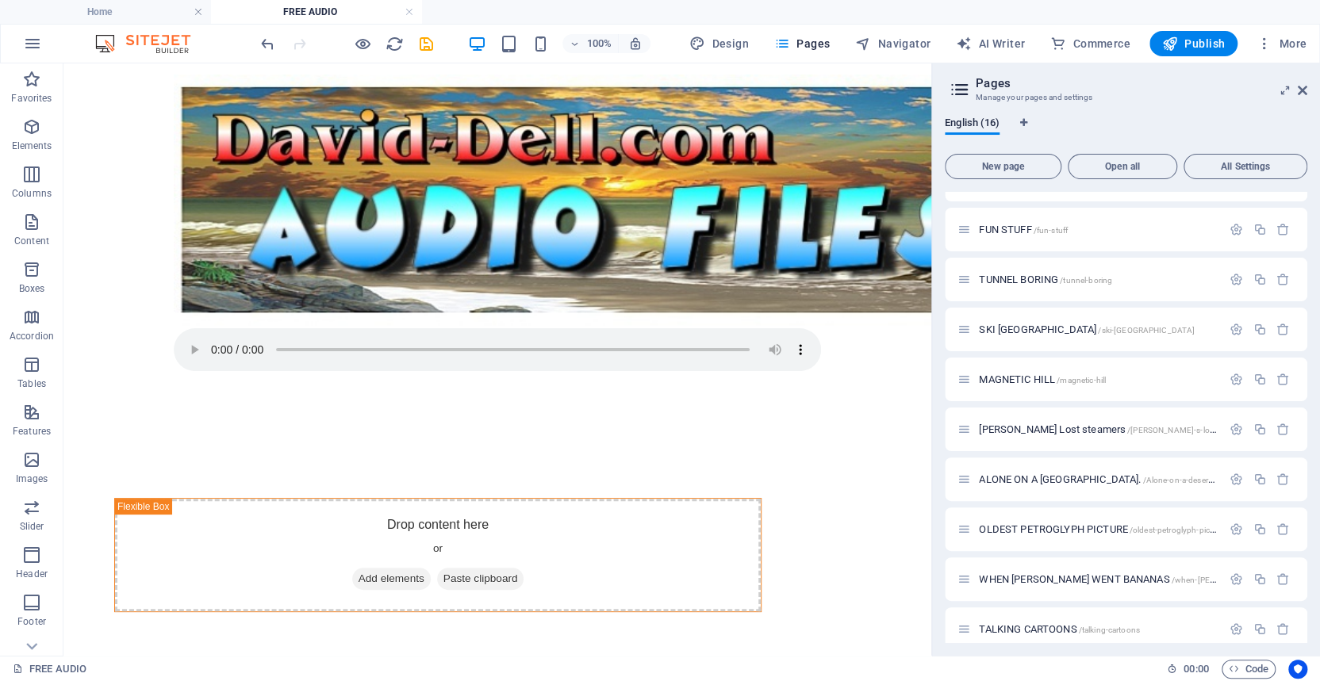
scroll to position [53, 0]
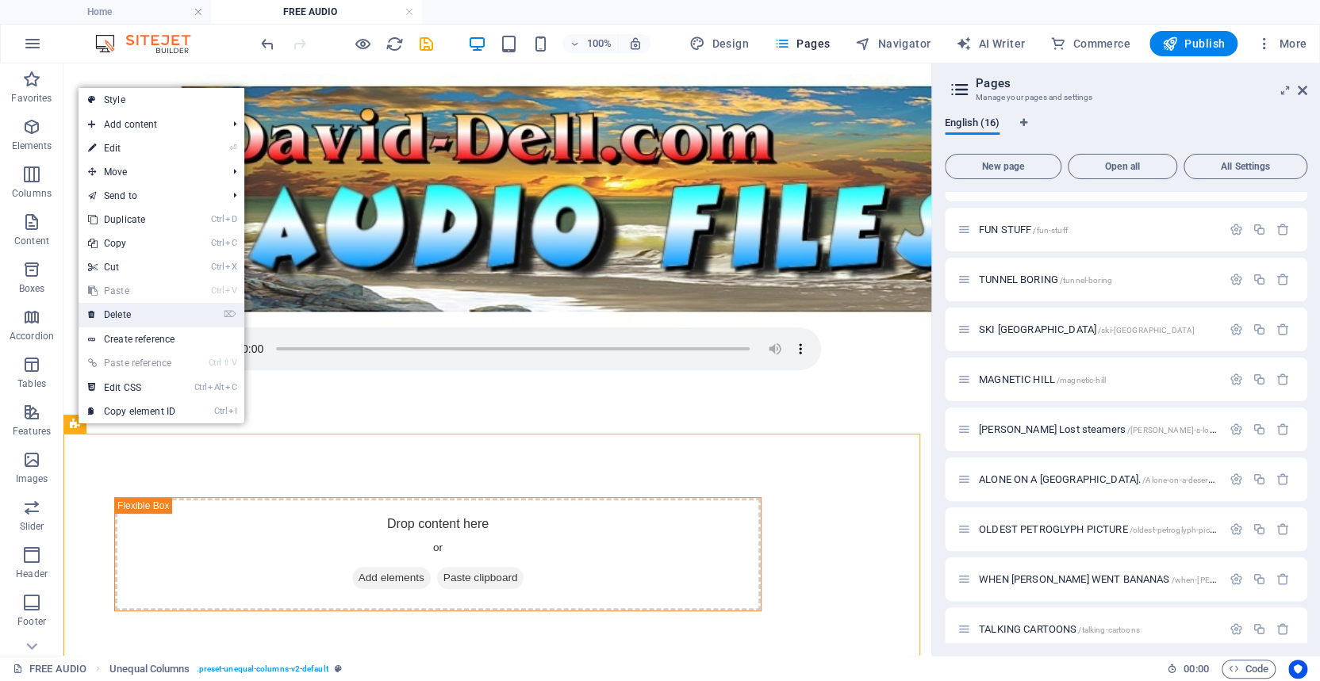
click at [126, 310] on link "⌦ Delete" at bounding box center [132, 315] width 106 height 24
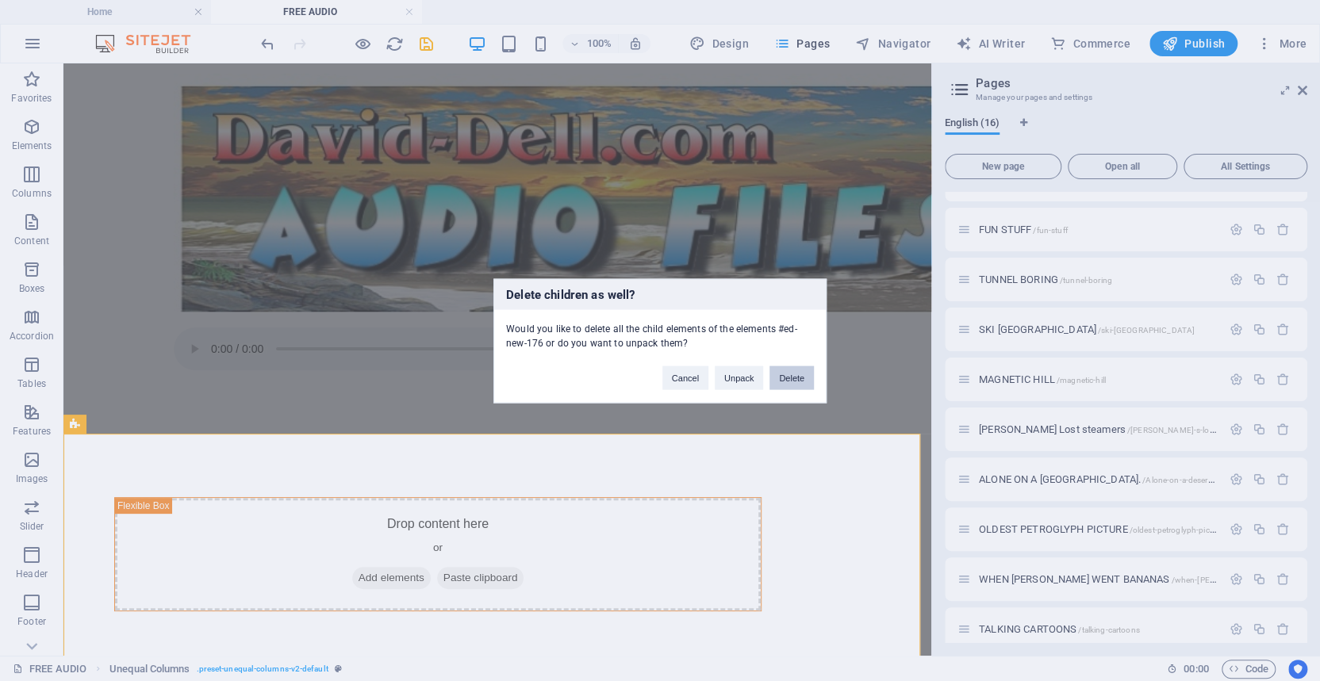
click at [793, 377] on button "Delete" at bounding box center [791, 378] width 44 height 24
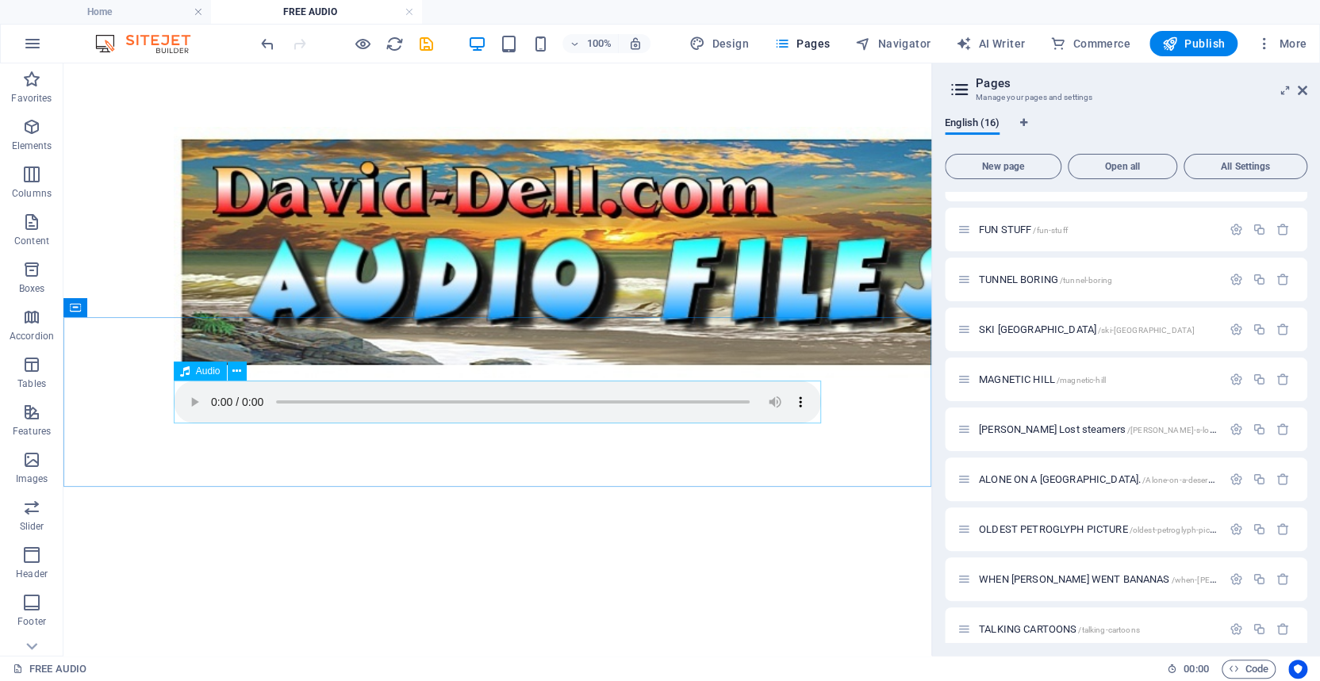
click at [206, 373] on span "Audio" at bounding box center [208, 371] width 25 height 10
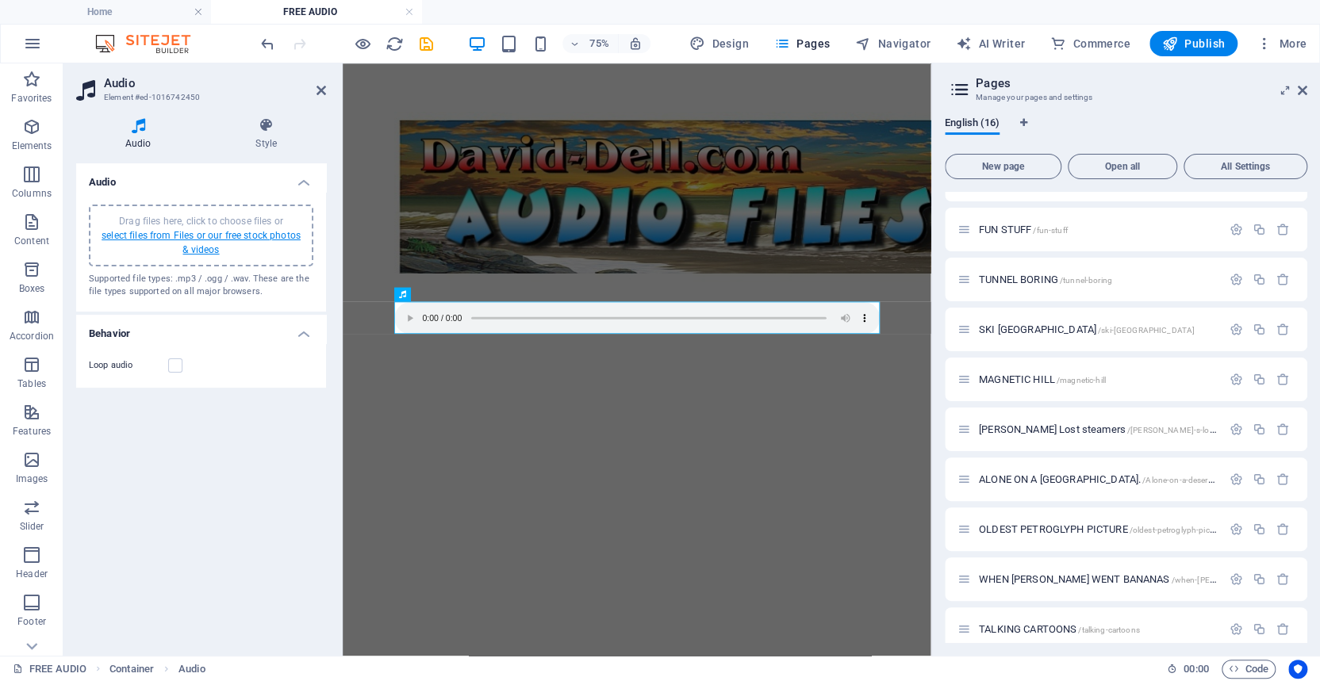
click at [170, 234] on link "select files from Files or our free stock photos & videos" at bounding box center [201, 242] width 199 height 25
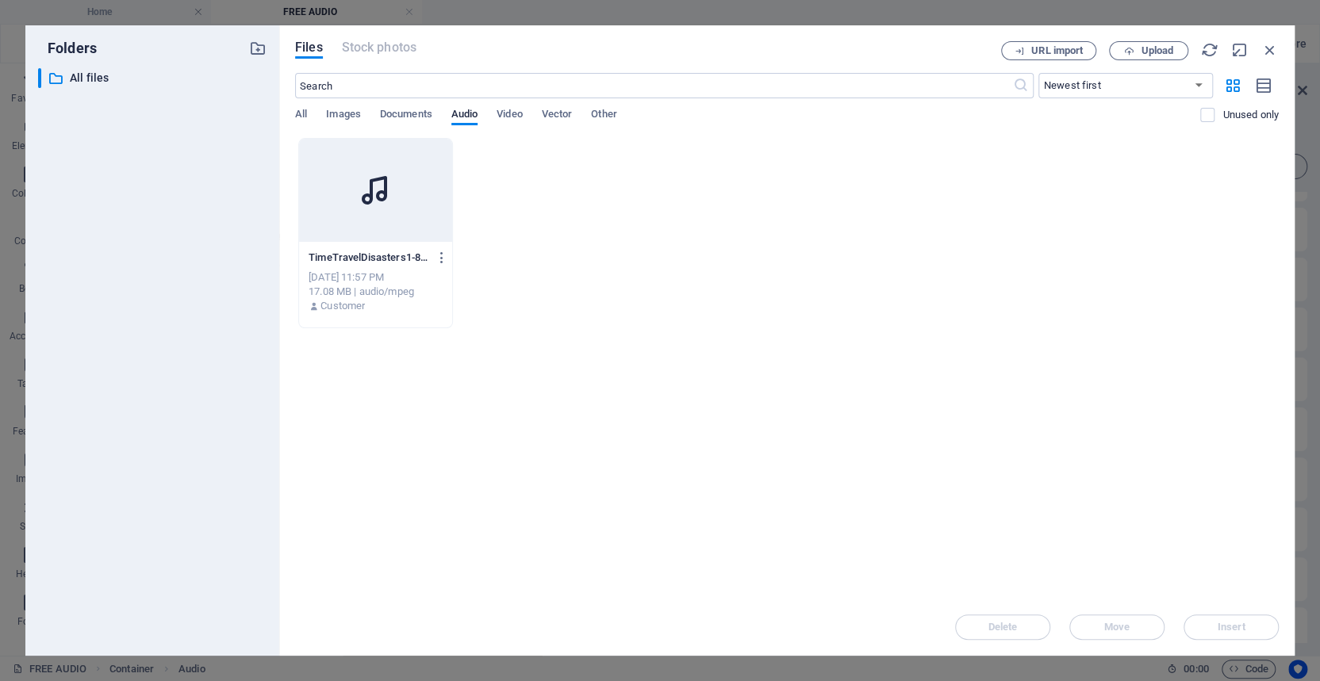
click at [366, 193] on icon at bounding box center [376, 190] width 38 height 38
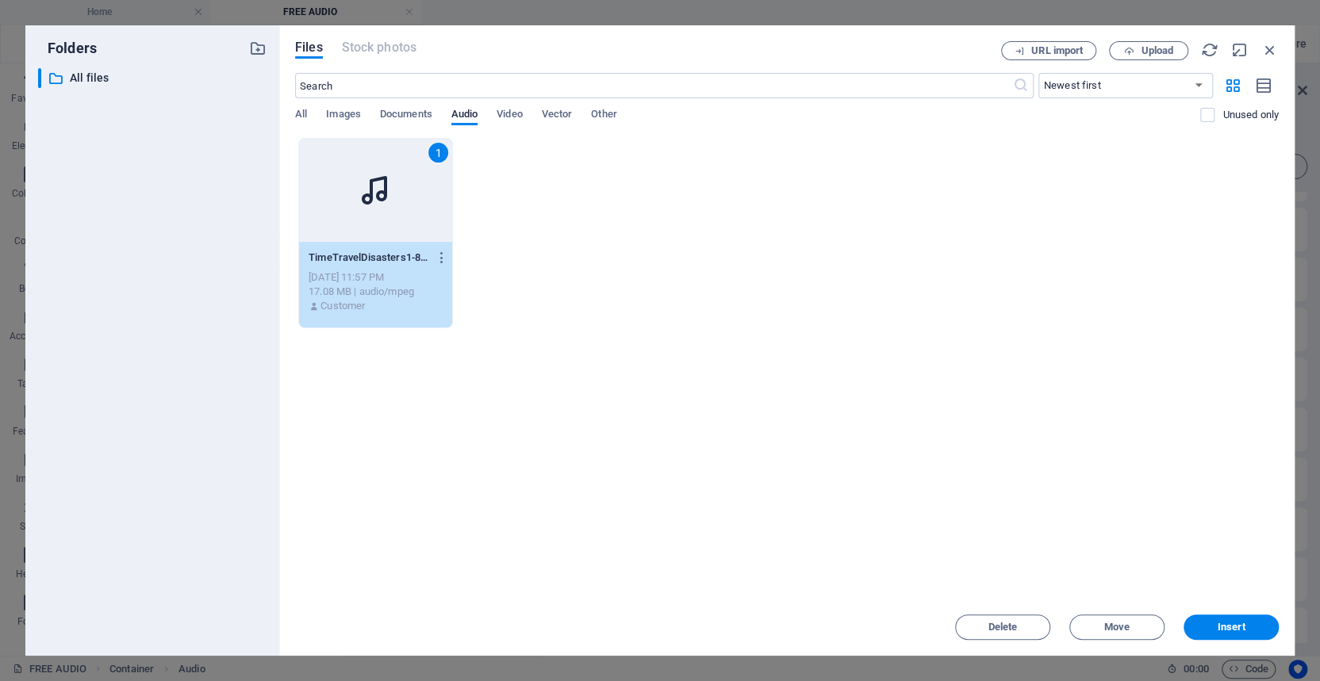
click at [366, 193] on icon at bounding box center [376, 190] width 38 height 38
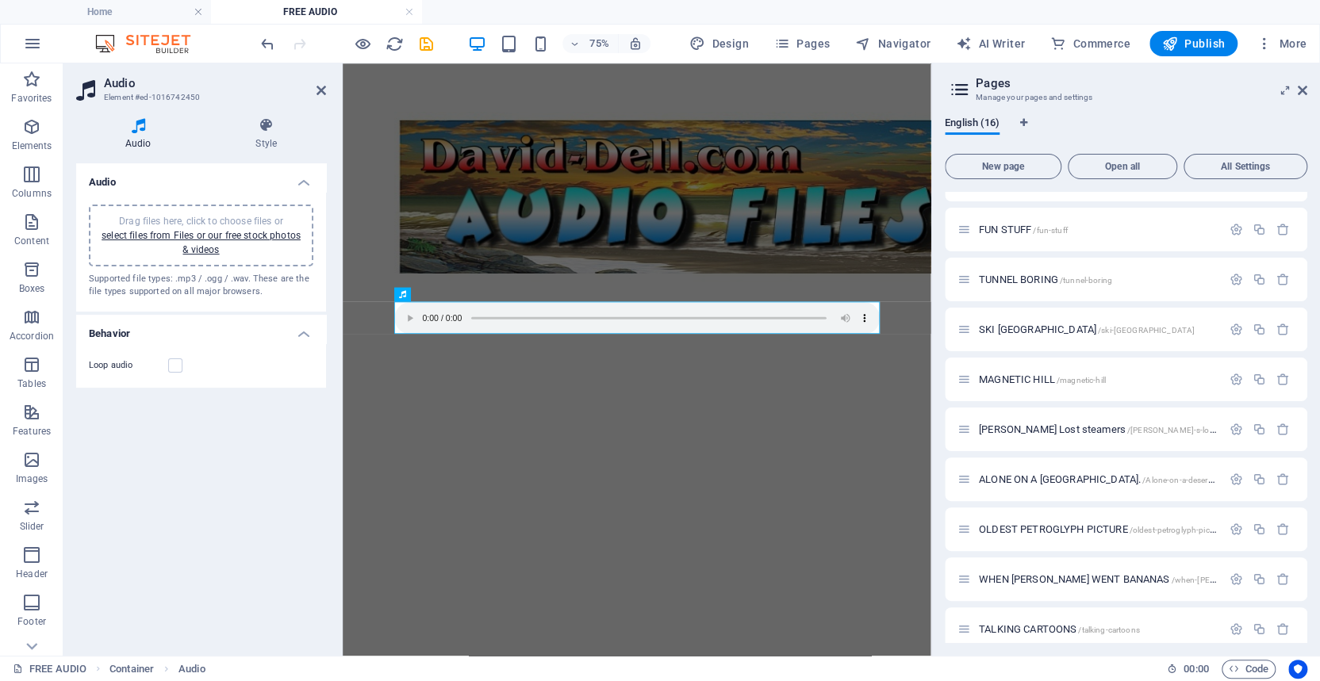
click at [137, 126] on icon at bounding box center [138, 125] width 125 height 16
click at [301, 182] on h4 "Audio" at bounding box center [201, 177] width 250 height 29
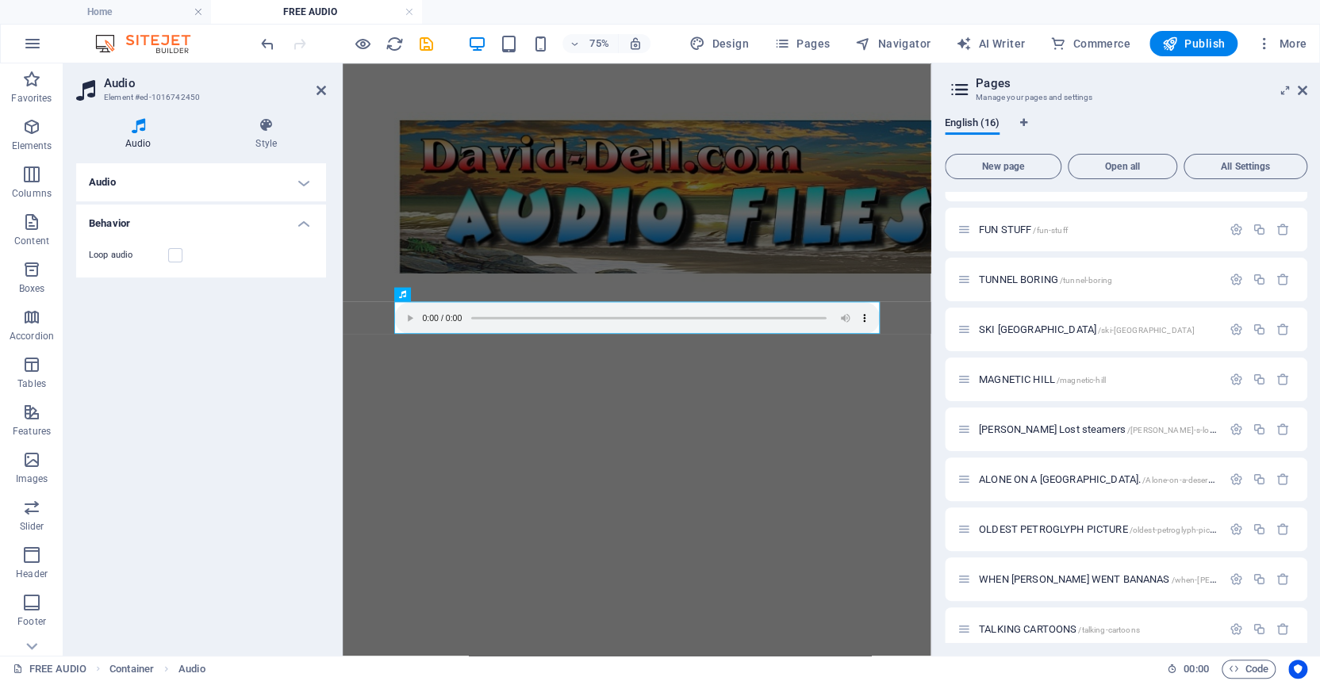
click at [301, 182] on h4 "Audio" at bounding box center [201, 182] width 250 height 38
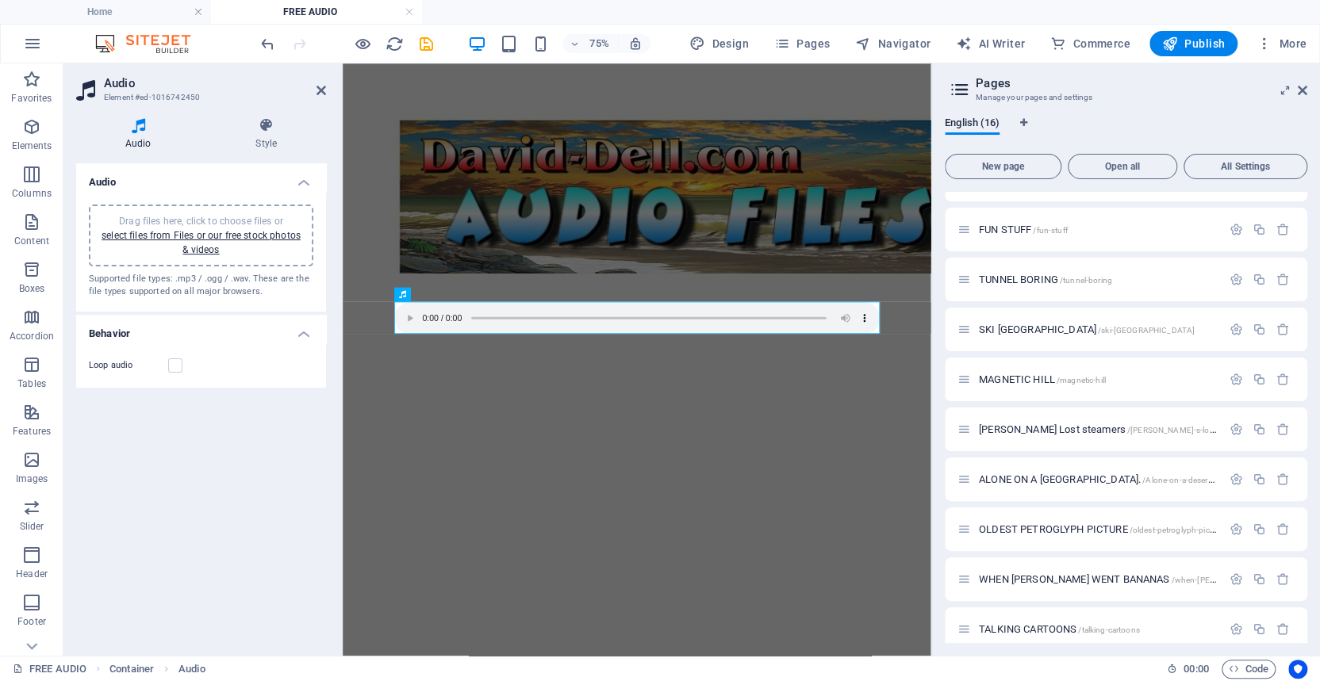
click at [113, 82] on h2 "Audio" at bounding box center [215, 83] width 222 height 14
click at [264, 124] on icon at bounding box center [267, 125] width 120 height 16
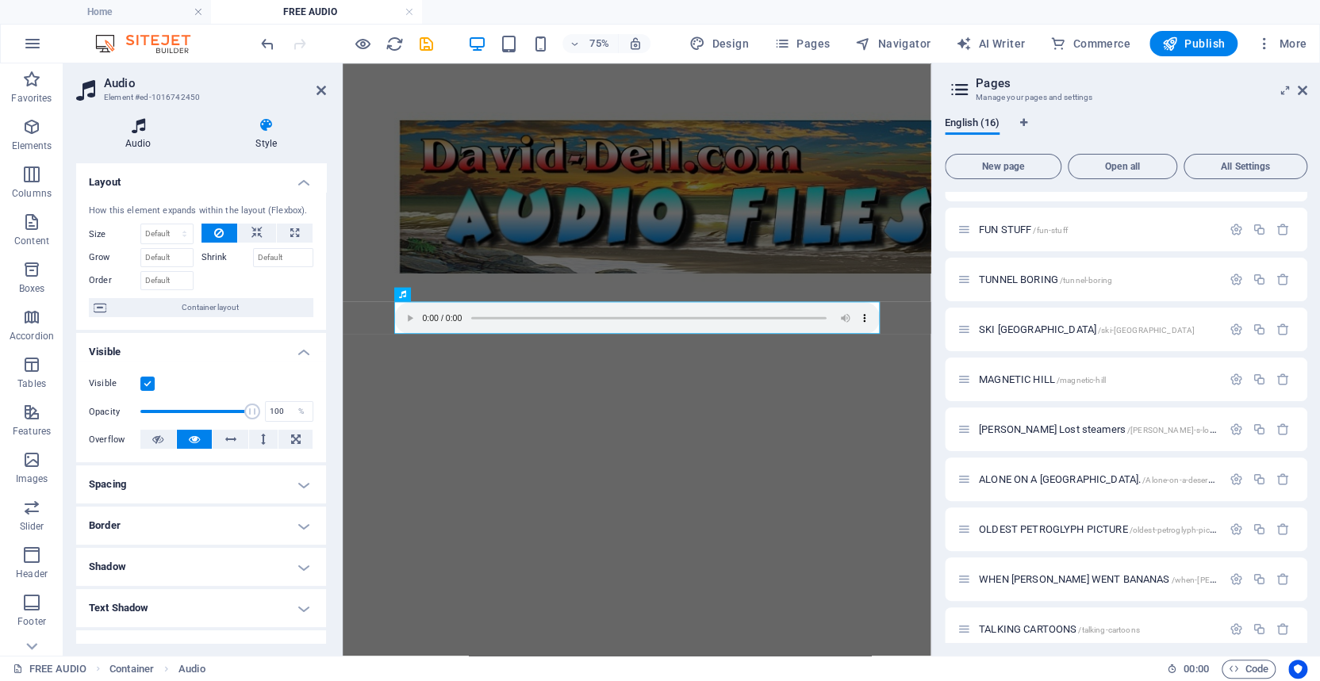
click at [196, 127] on icon at bounding box center [138, 125] width 125 height 16
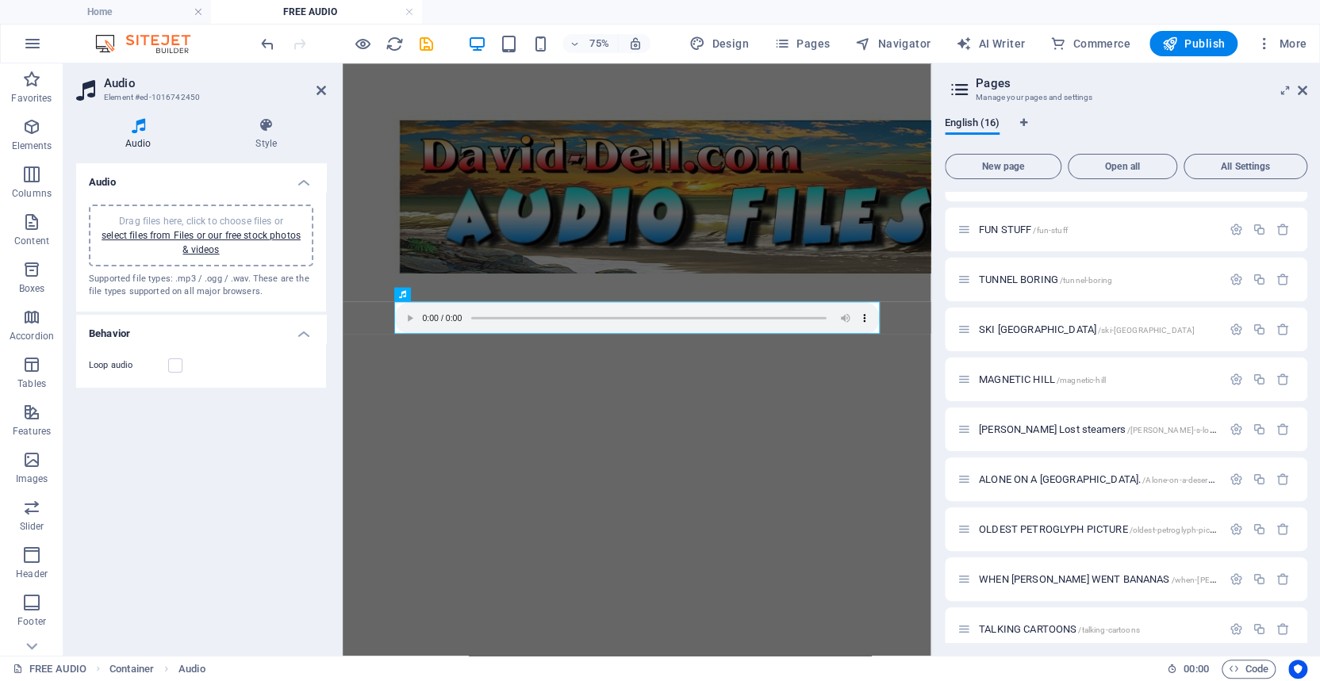
click at [139, 127] on icon at bounding box center [138, 125] width 125 height 16
click at [1196, 40] on span "Publish" at bounding box center [1193, 44] width 63 height 16
